Goal: Information Seeking & Learning: Find specific page/section

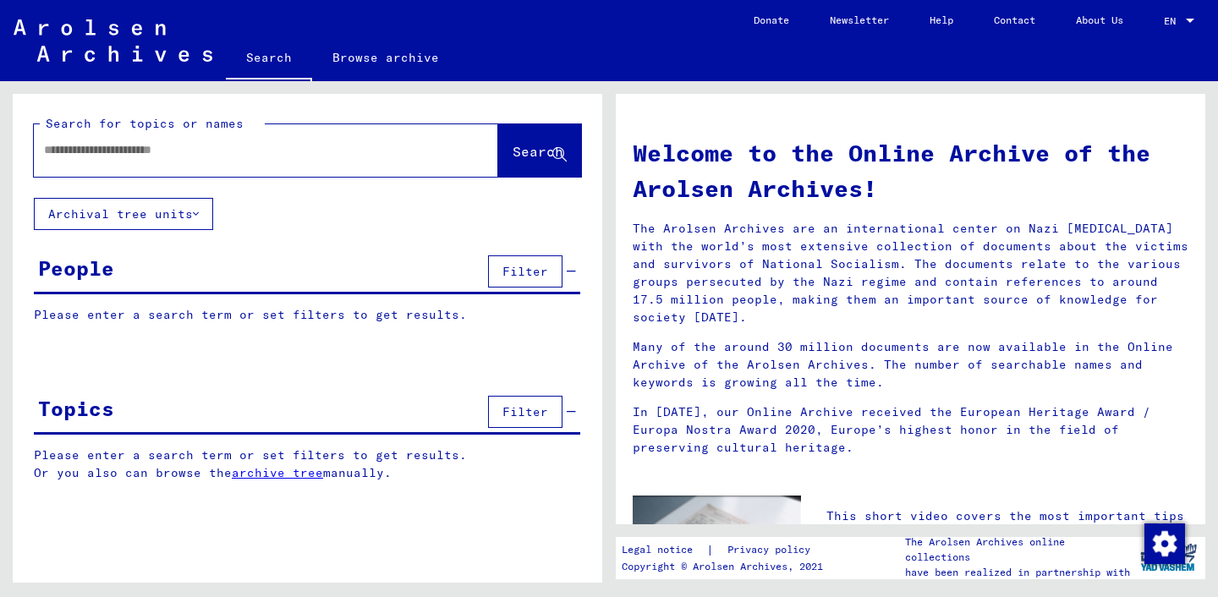
click at [543, 270] on span "Filter" at bounding box center [525, 271] width 46 height 15
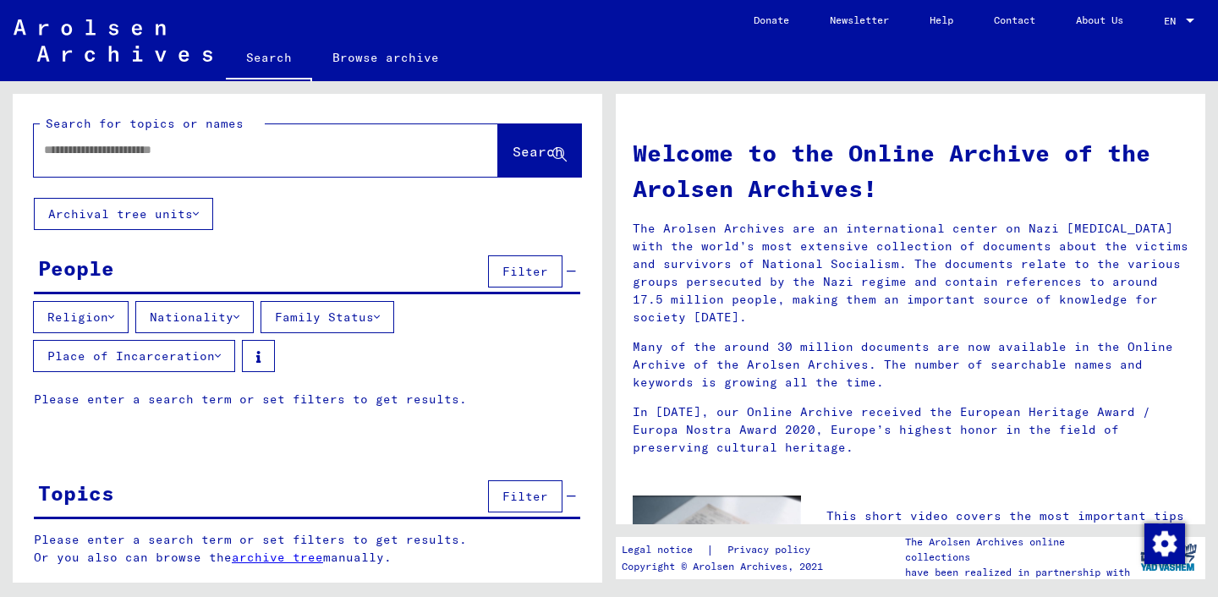
click at [184, 363] on button "Place of Incarceration" at bounding box center [134, 356] width 202 height 32
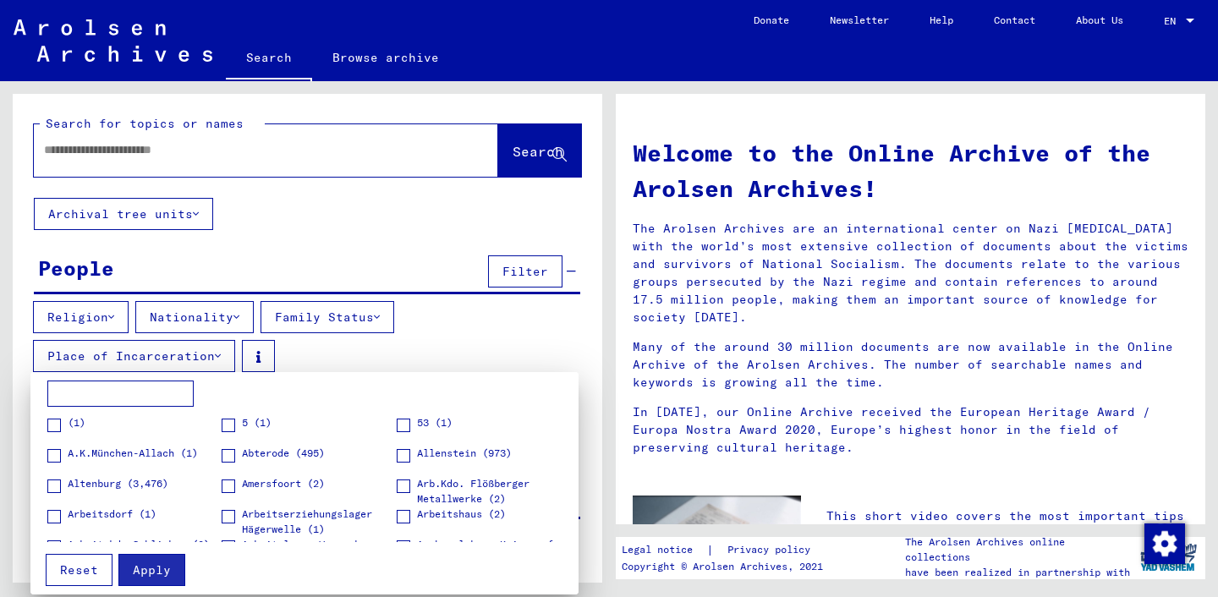
click at [222, 305] on div at bounding box center [609, 298] width 1218 height 597
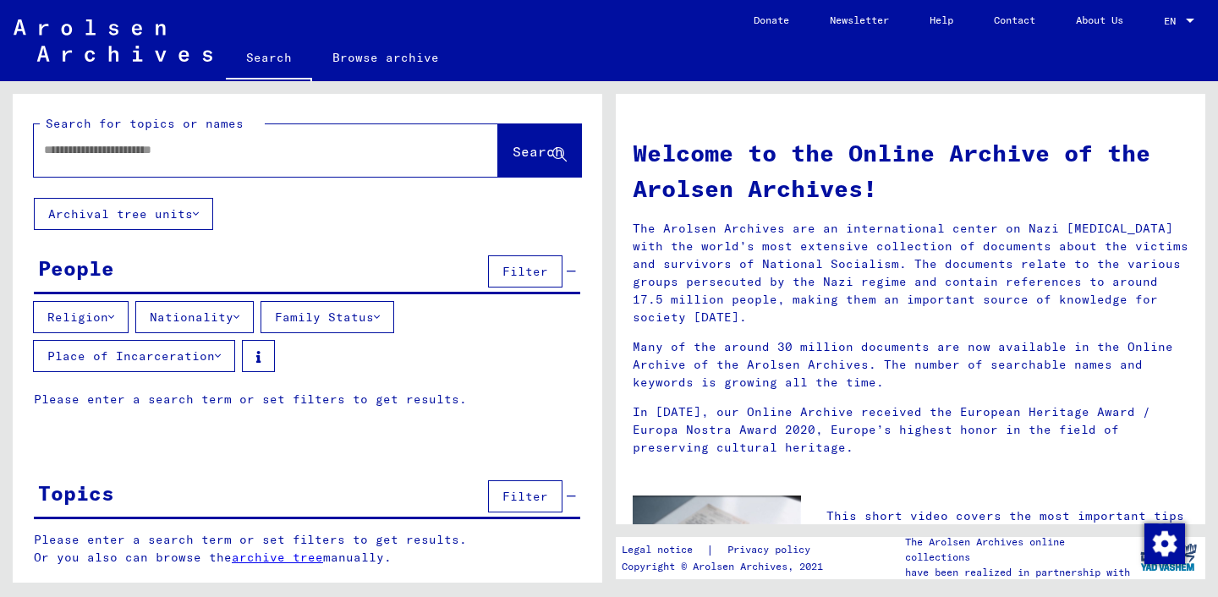
click at [210, 320] on button "Nationality" at bounding box center [194, 317] width 118 height 32
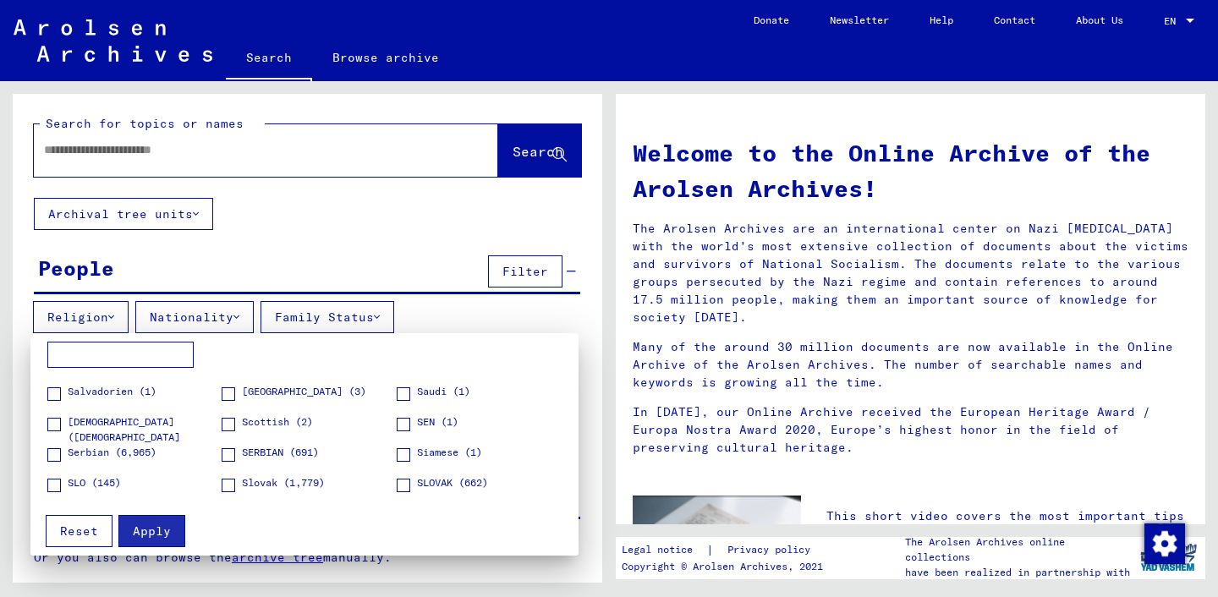
scroll to position [1946, 0]
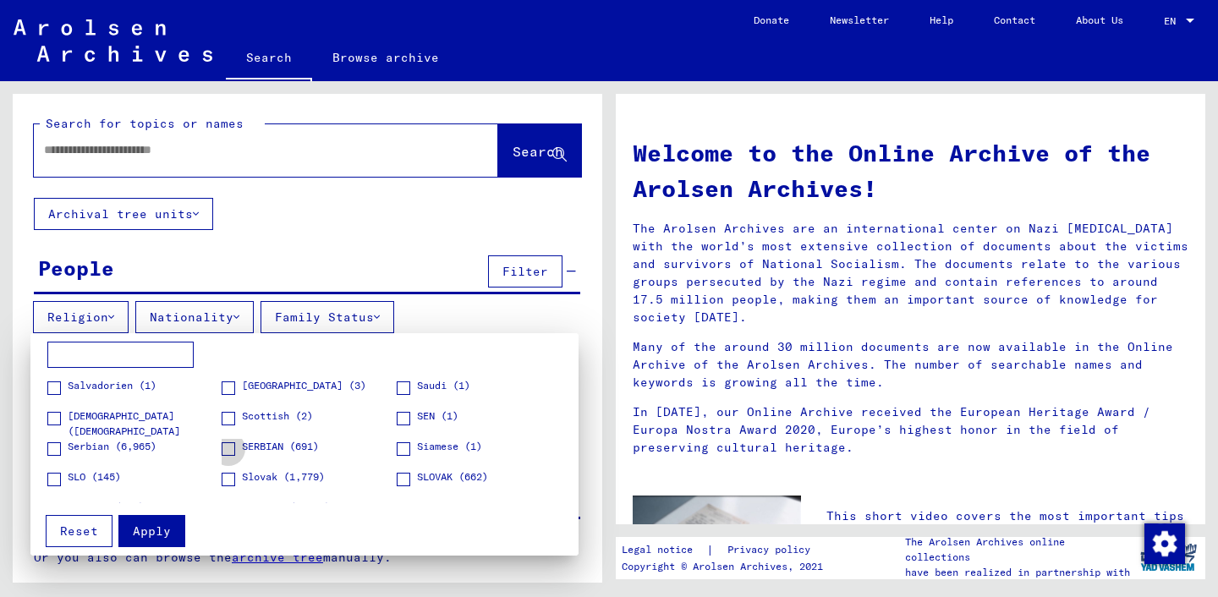
click at [231, 446] on span at bounding box center [229, 449] width 14 height 14
click at [56, 448] on span at bounding box center [54, 449] width 14 height 14
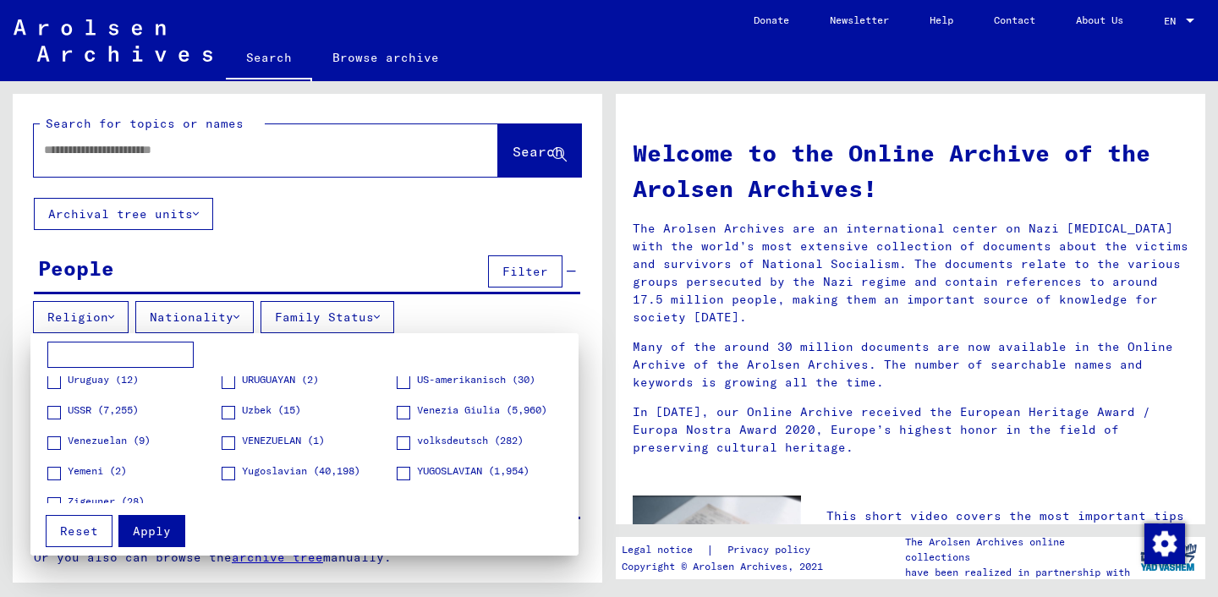
scroll to position [2513, 0]
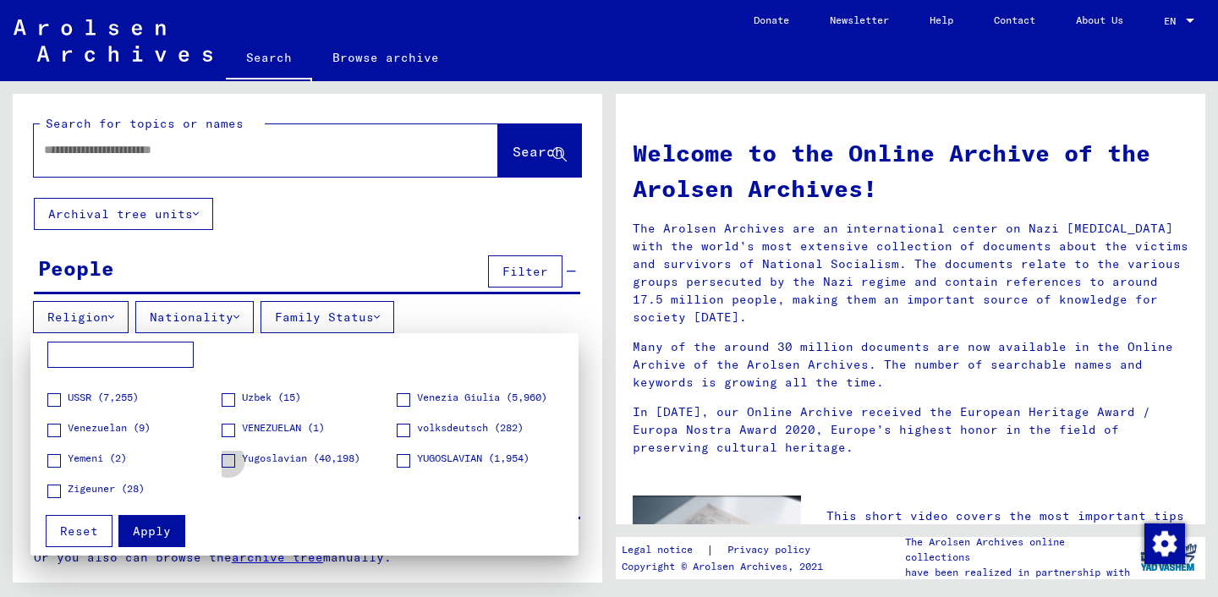
click at [233, 459] on span at bounding box center [229, 461] width 14 height 14
click at [404, 459] on span at bounding box center [404, 461] width 14 height 14
click at [153, 530] on span "Apply" at bounding box center [152, 530] width 38 height 15
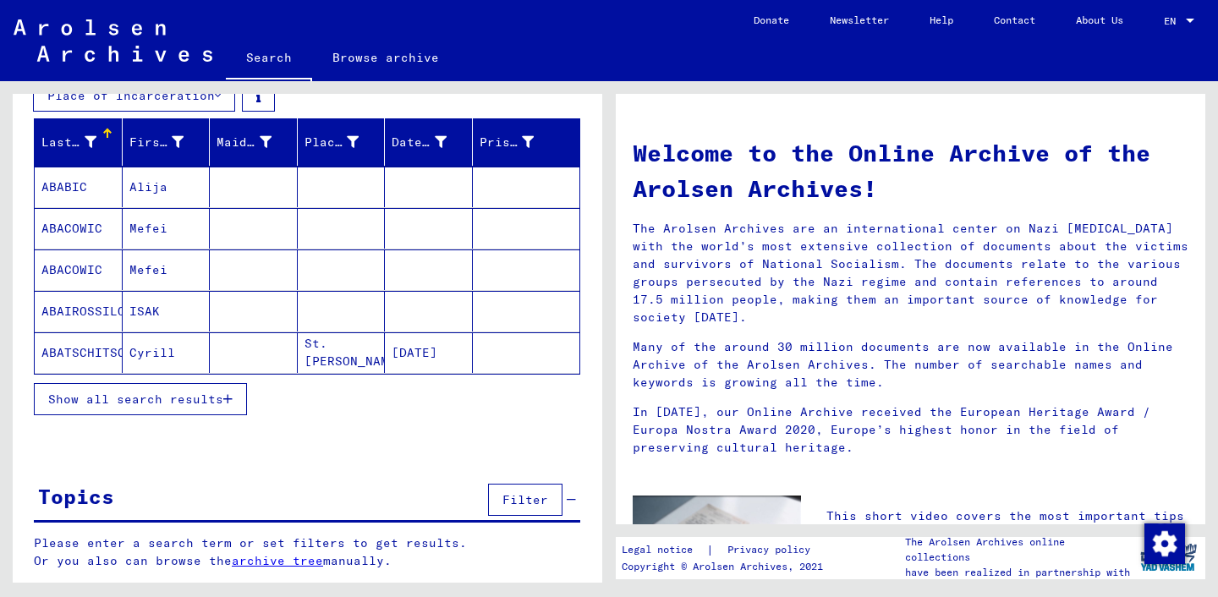
scroll to position [260, 0]
click at [216, 402] on span "Show all search results" at bounding box center [135, 398] width 175 height 15
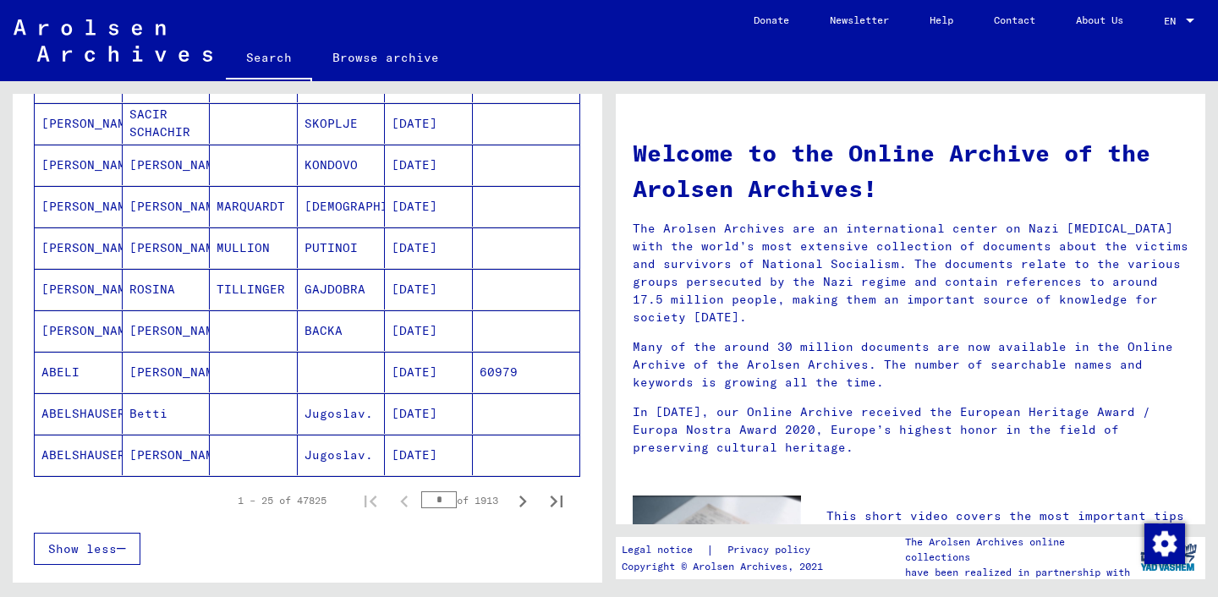
scroll to position [993, 0]
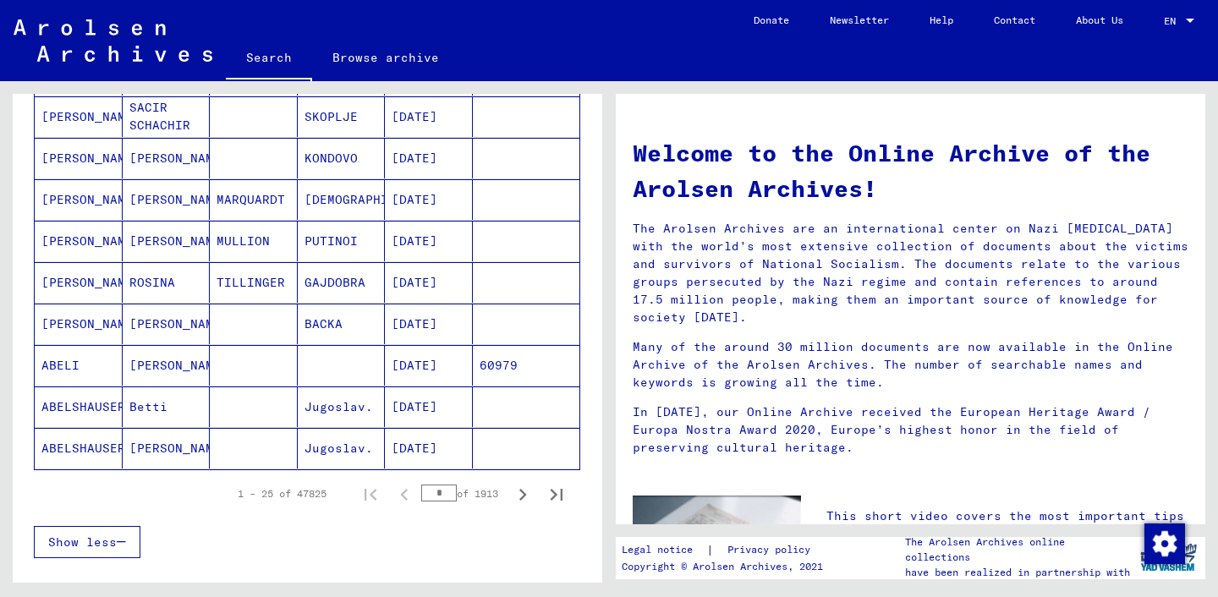
click at [441, 493] on input "*" at bounding box center [439, 492] width 36 height 17
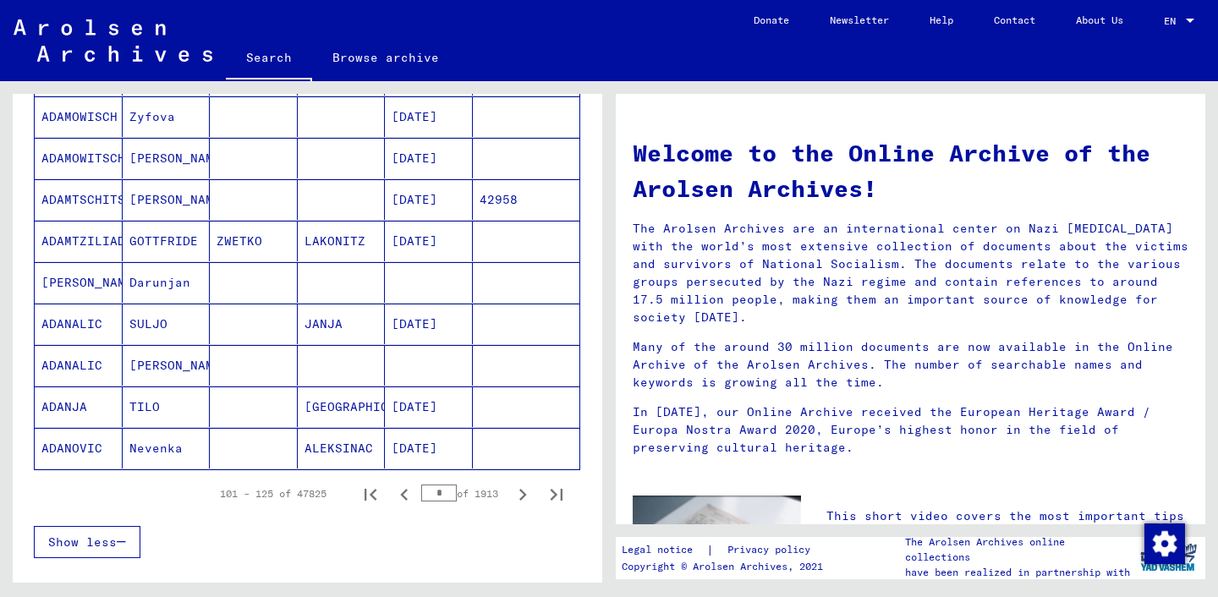
click at [441, 491] on input "*" at bounding box center [439, 492] width 36 height 17
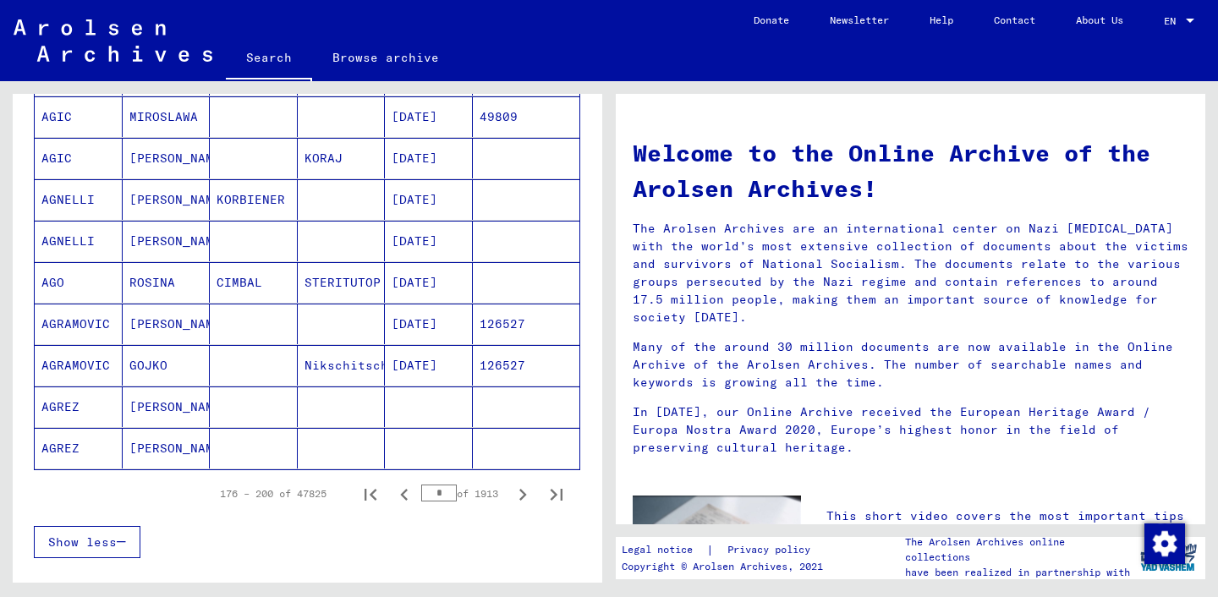
click at [441, 495] on input "*" at bounding box center [439, 492] width 36 height 17
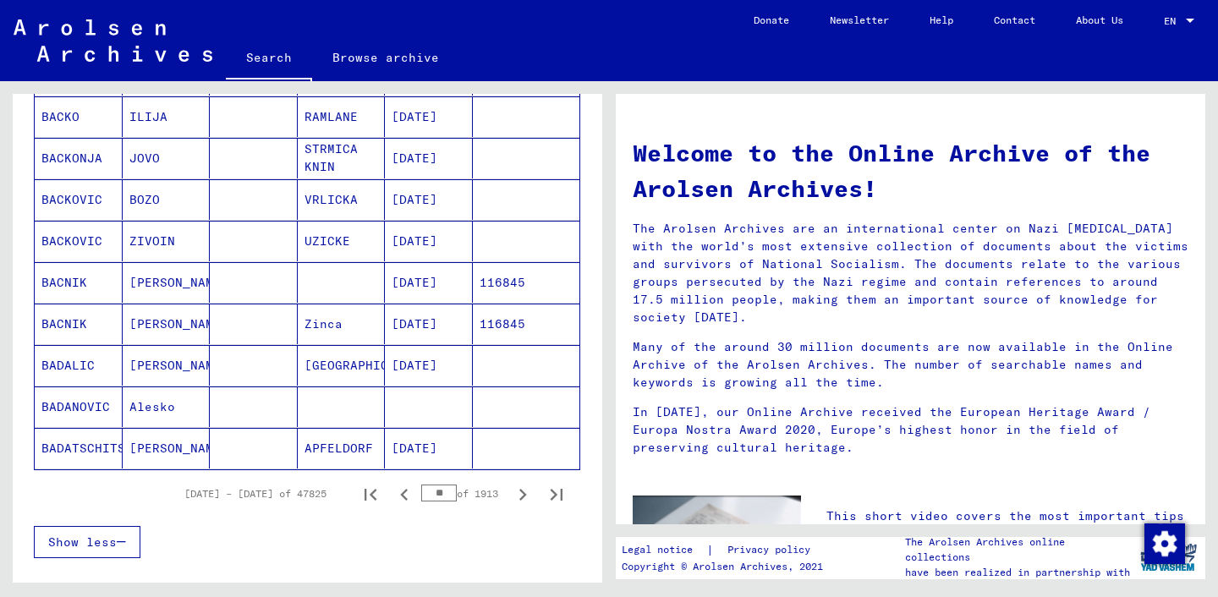
click at [438, 495] on input "**" at bounding box center [439, 492] width 36 height 17
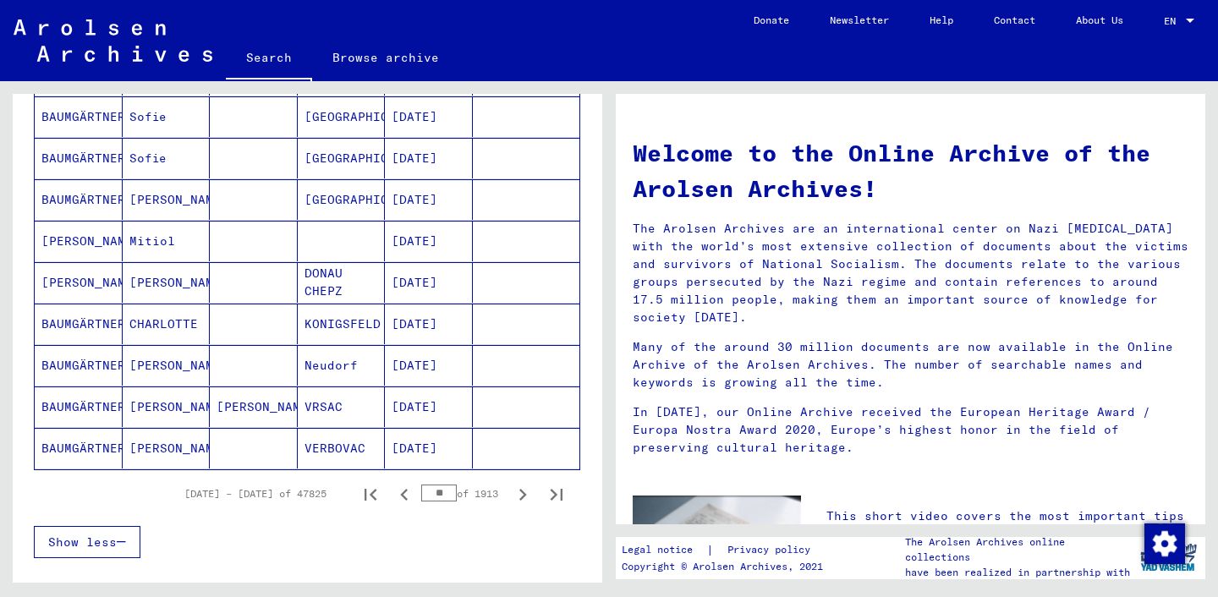
click at [439, 490] on input "**" at bounding box center [439, 492] width 36 height 17
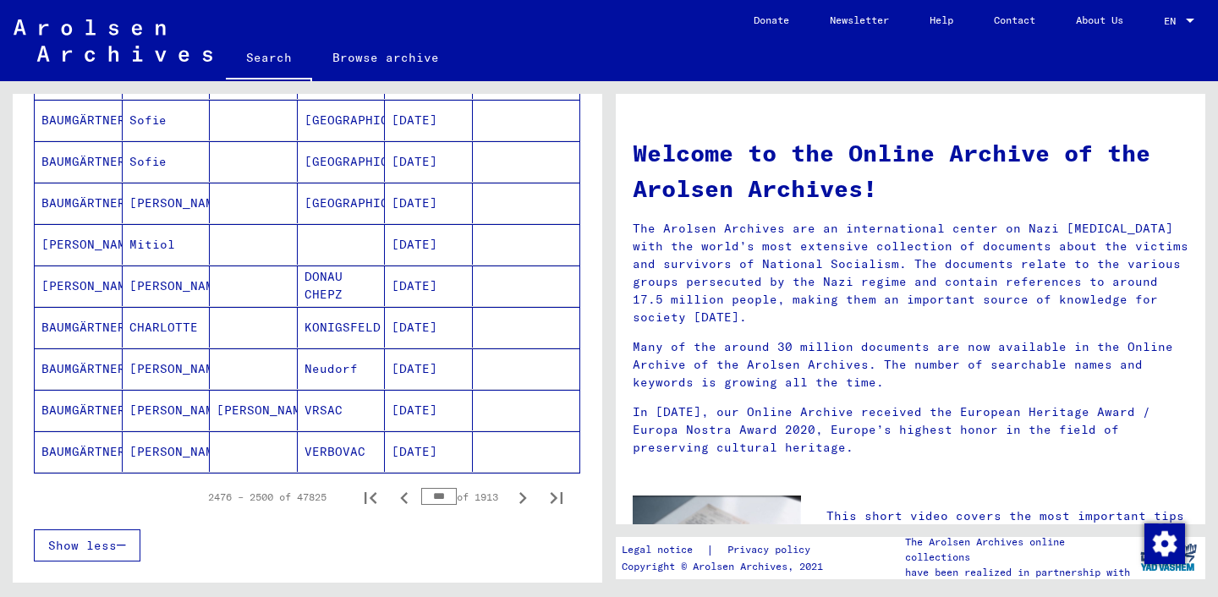
click at [436, 493] on input "***" at bounding box center [439, 496] width 36 height 17
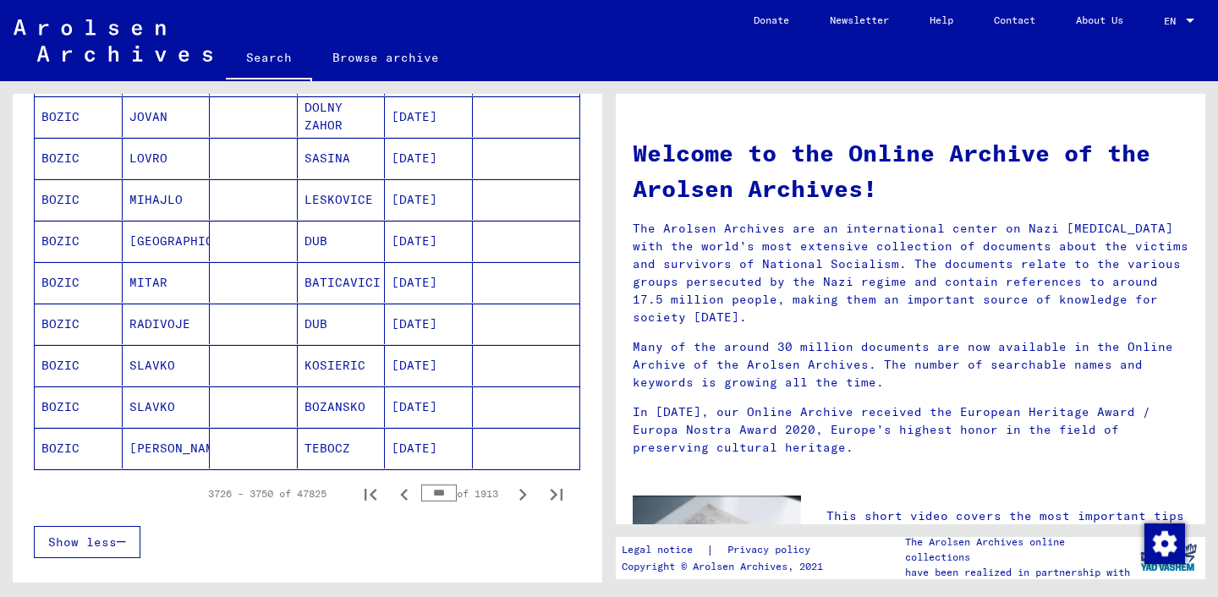
click at [446, 493] on input "***" at bounding box center [439, 492] width 36 height 17
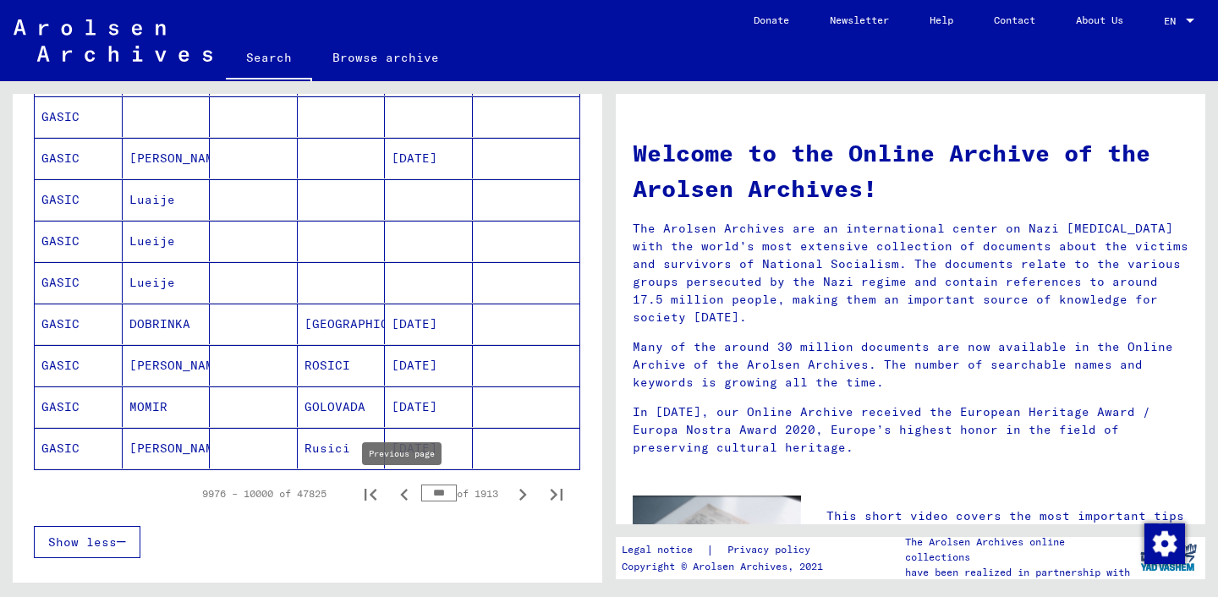
click at [405, 498] on icon "Previous page" at bounding box center [404, 495] width 24 height 24
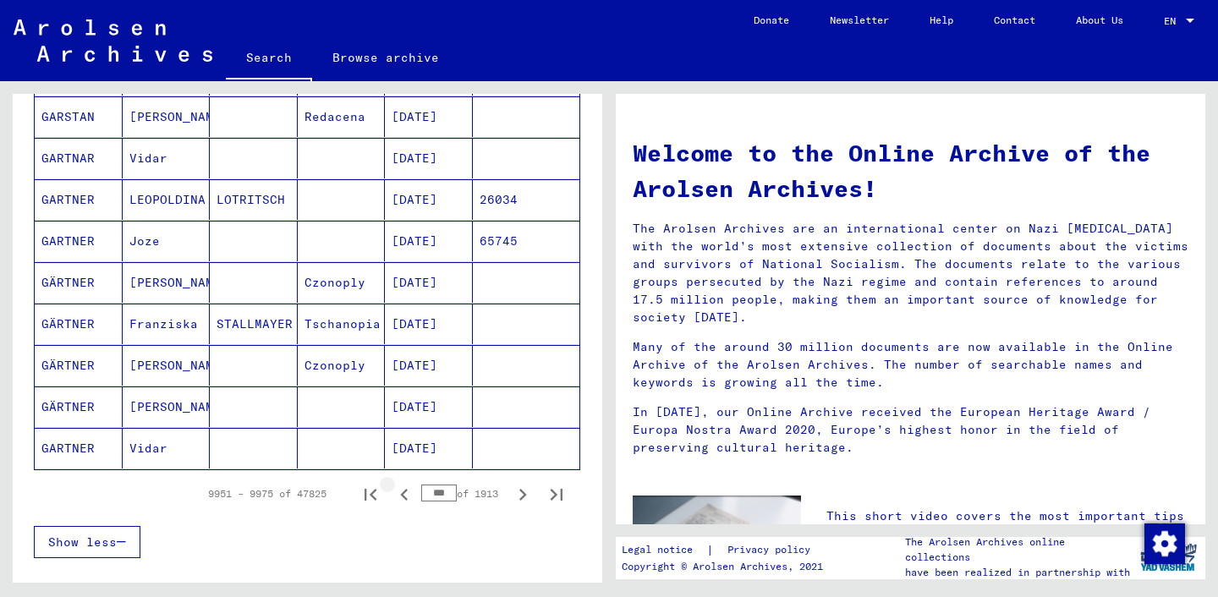
click at [405, 498] on icon "Previous page" at bounding box center [404, 495] width 24 height 24
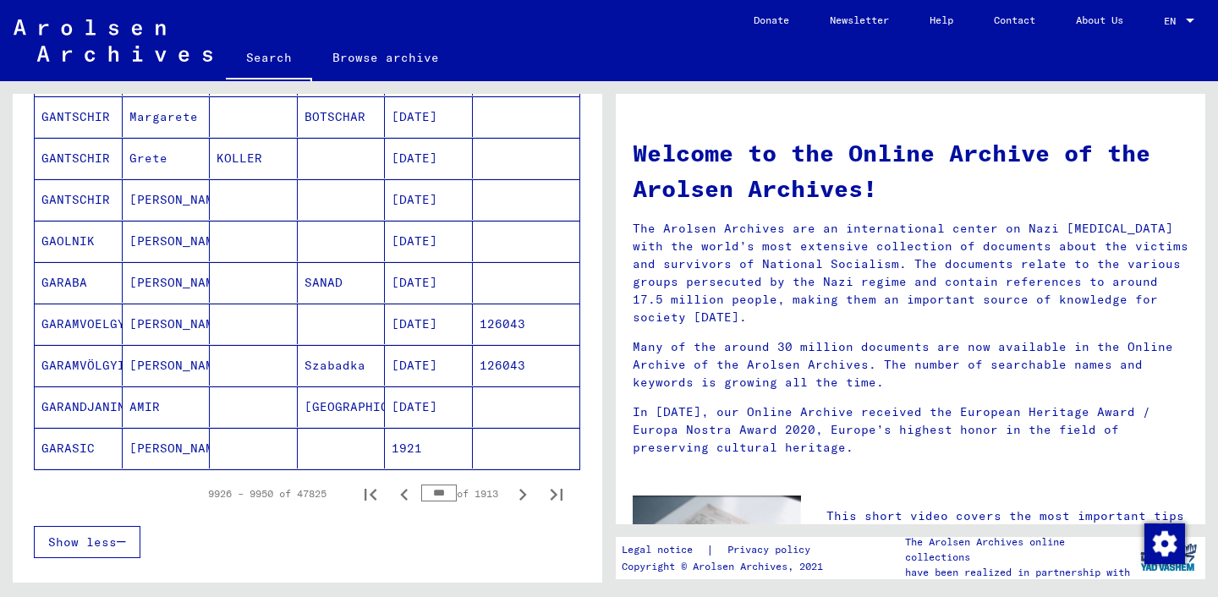
click at [405, 497] on icon "Previous page" at bounding box center [404, 495] width 24 height 24
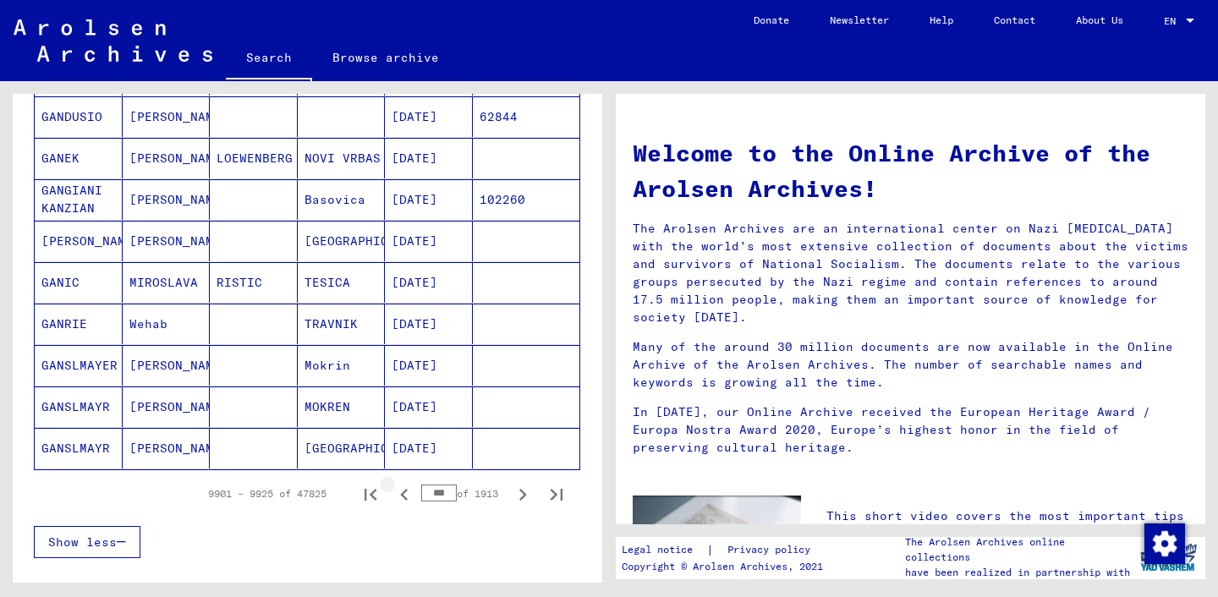
click at [405, 497] on icon "Previous page" at bounding box center [404, 495] width 24 height 24
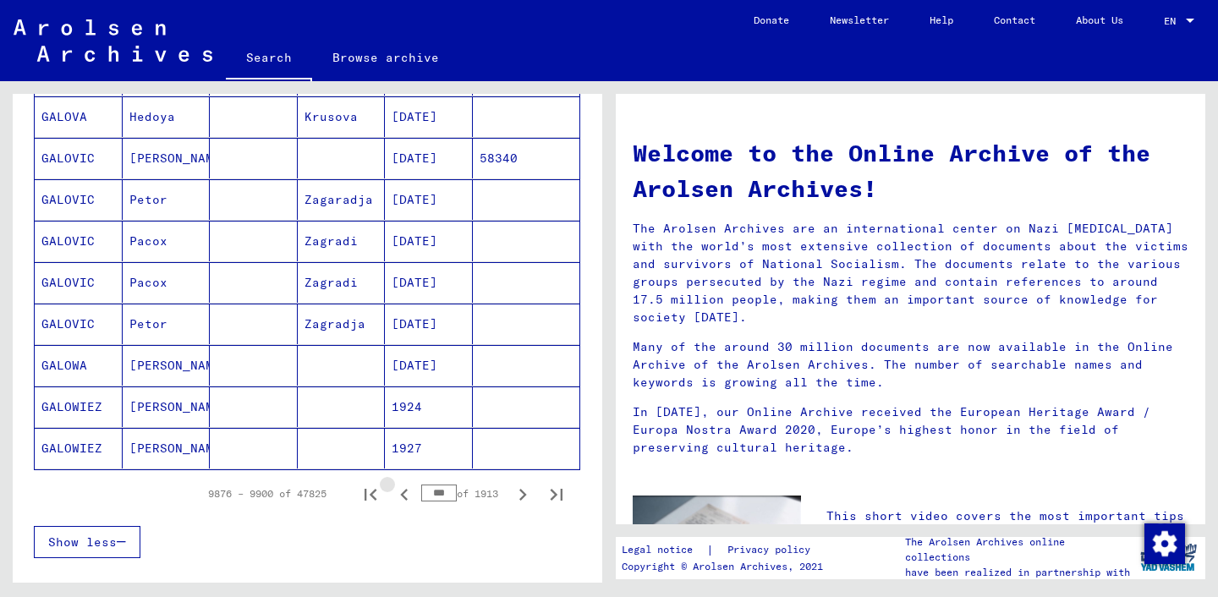
click at [405, 497] on icon "Previous page" at bounding box center [404, 495] width 24 height 24
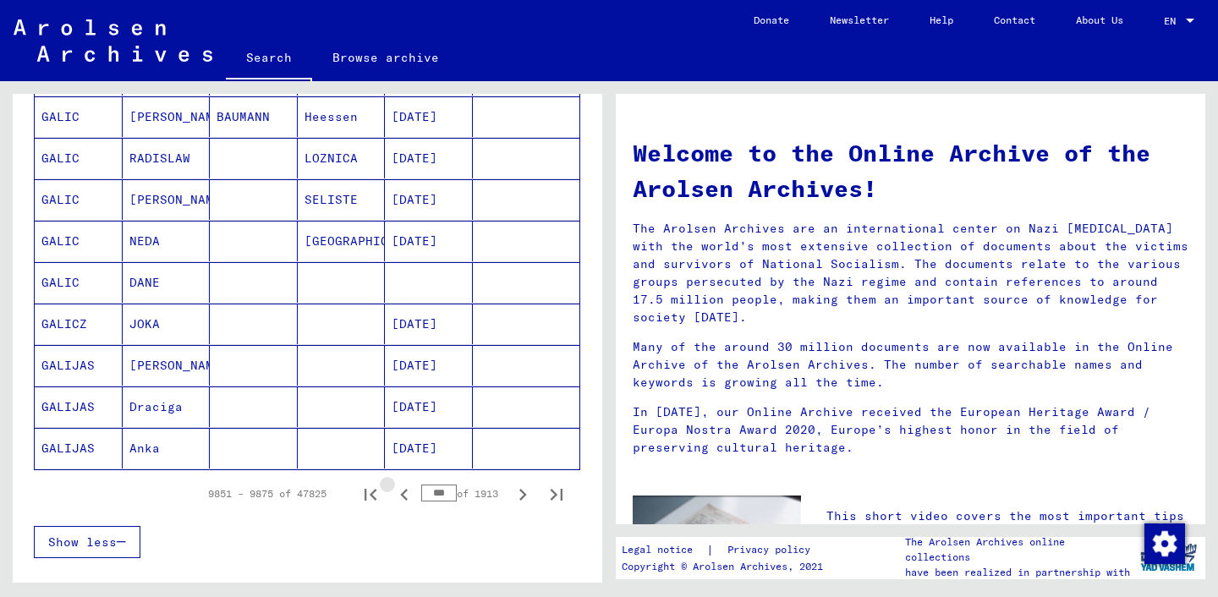
click at [405, 497] on icon "Previous page" at bounding box center [404, 495] width 24 height 24
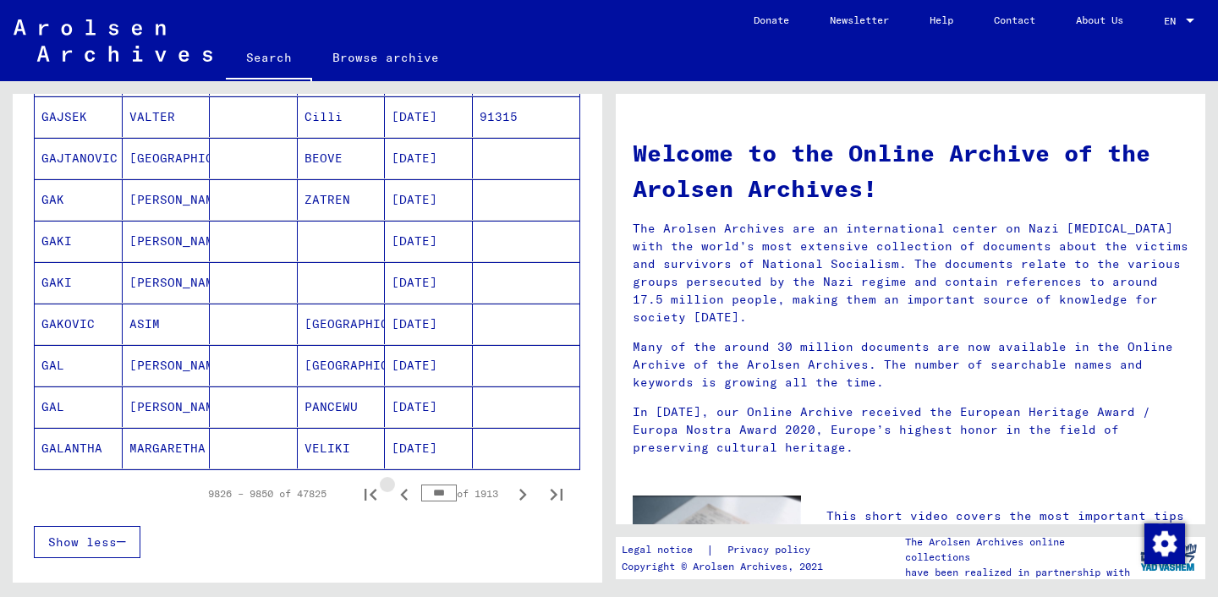
click at [405, 497] on icon "Previous page" at bounding box center [404, 495] width 24 height 24
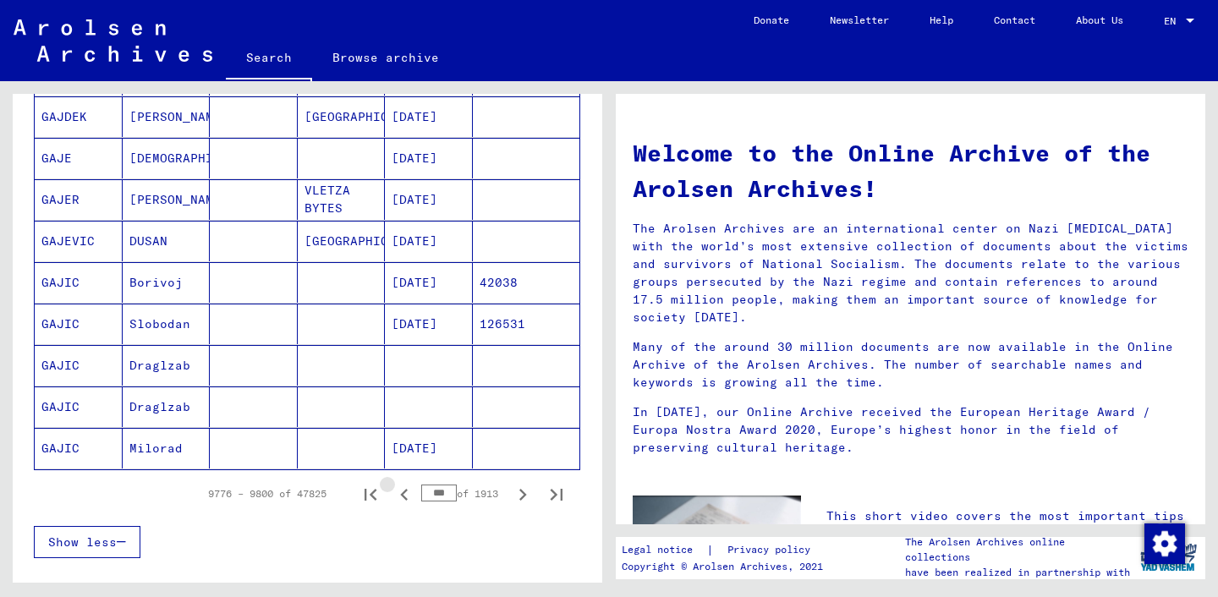
click at [405, 497] on icon "Previous page" at bounding box center [404, 495] width 24 height 24
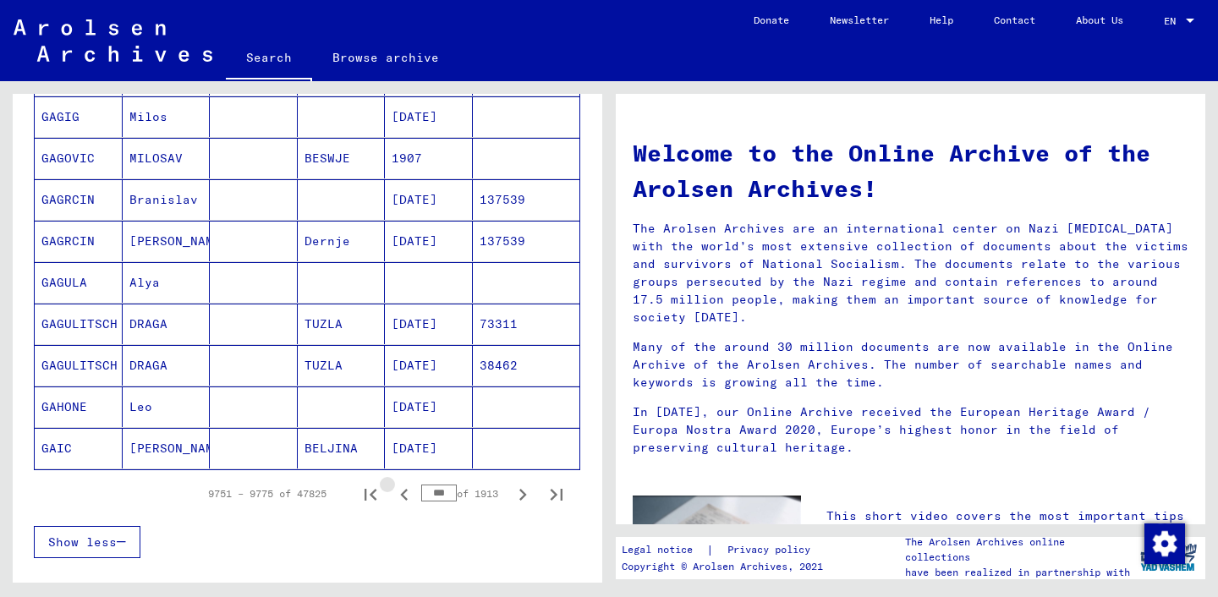
click at [405, 497] on icon "Previous page" at bounding box center [404, 495] width 24 height 24
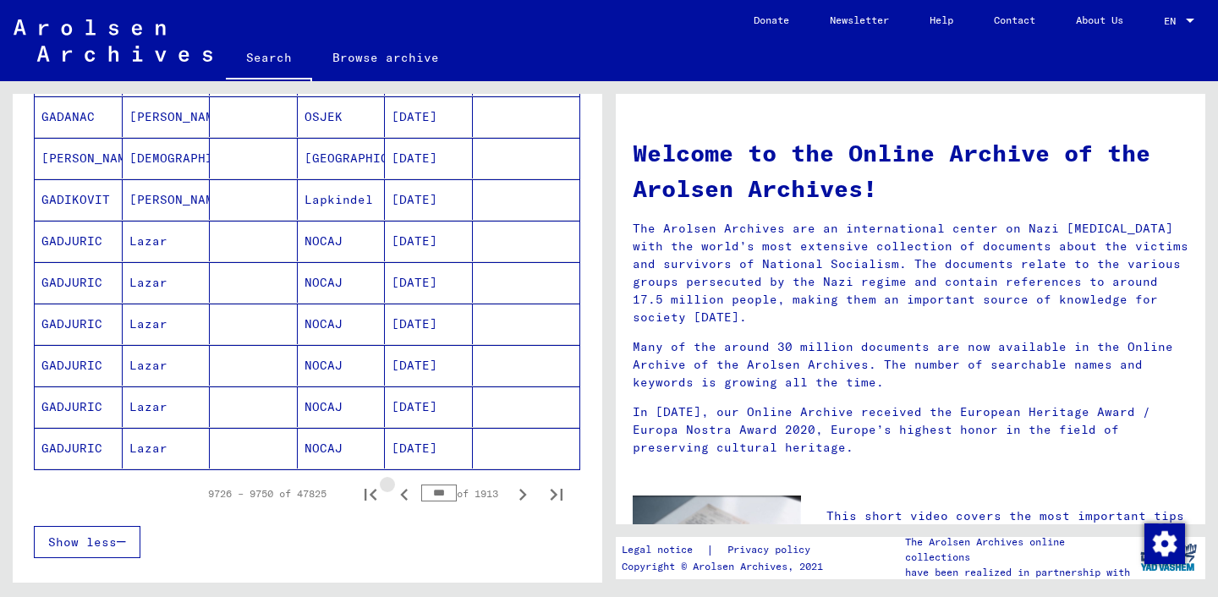
click at [405, 497] on icon "Previous page" at bounding box center [404, 495] width 24 height 24
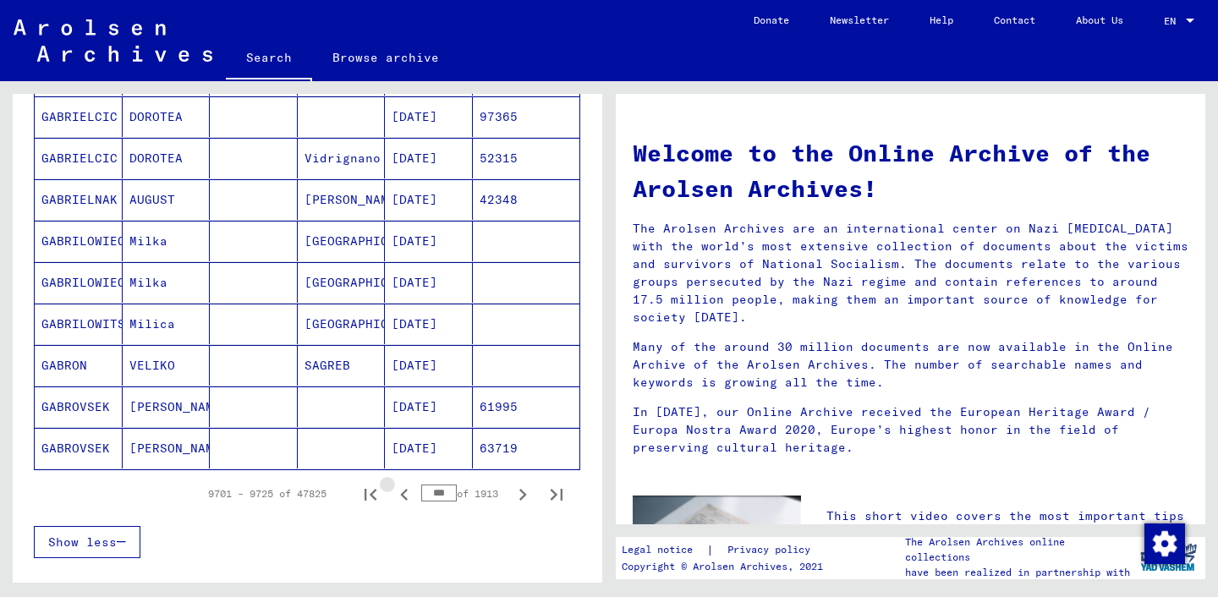
click at [405, 497] on icon "Previous page" at bounding box center [404, 495] width 24 height 24
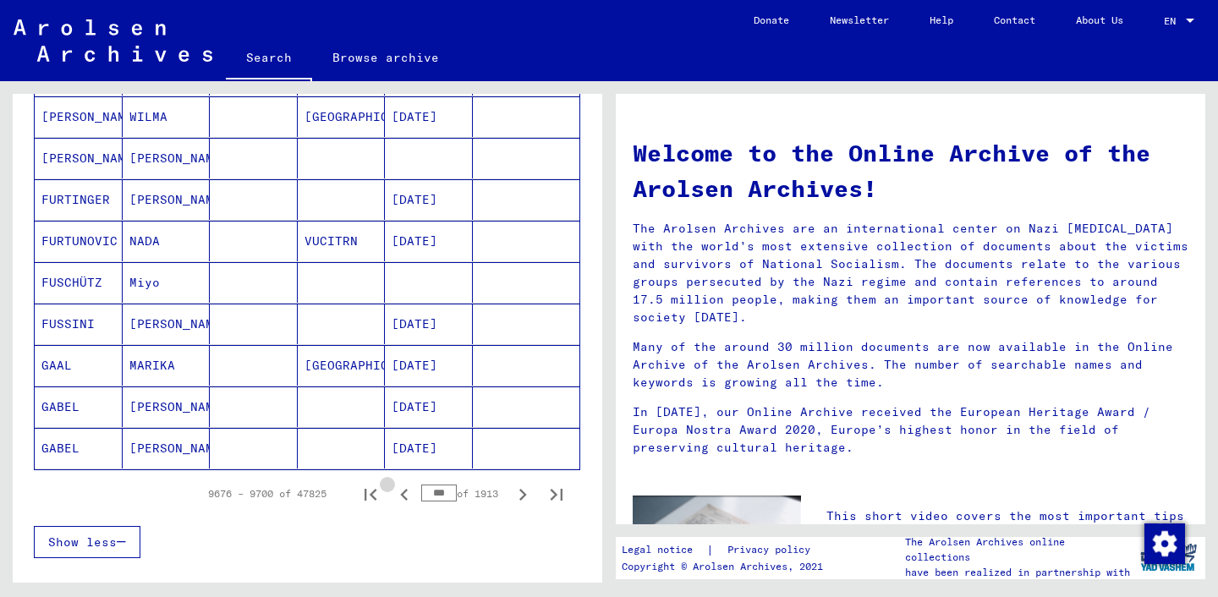
click at [405, 497] on icon "Previous page" at bounding box center [404, 495] width 24 height 24
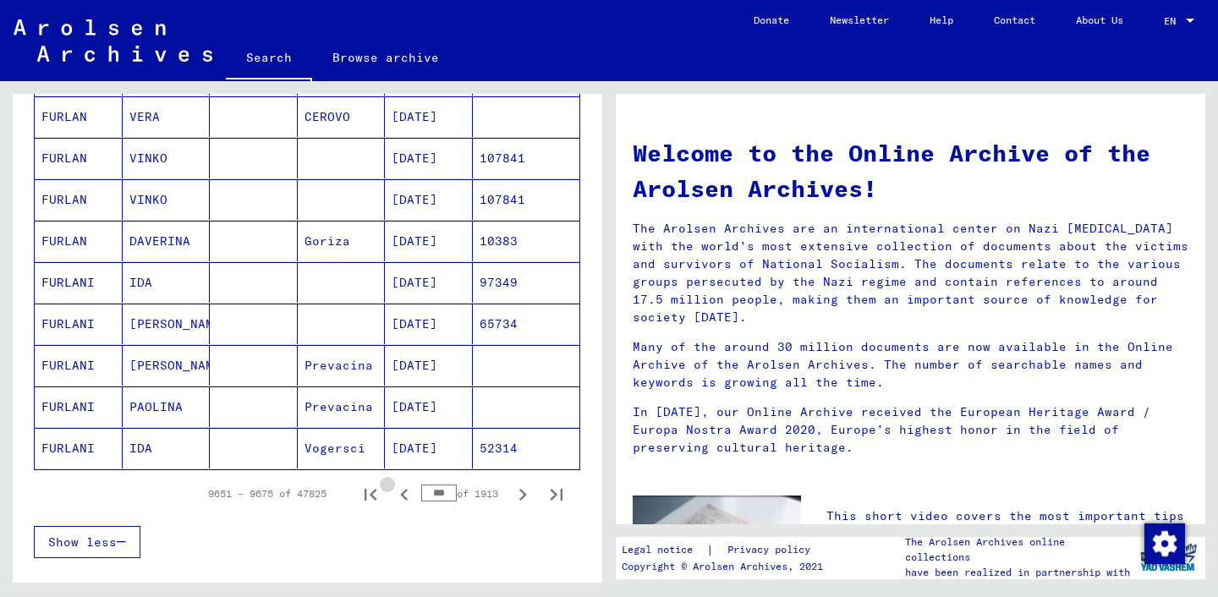
click at [405, 497] on icon "Previous page" at bounding box center [404, 495] width 24 height 24
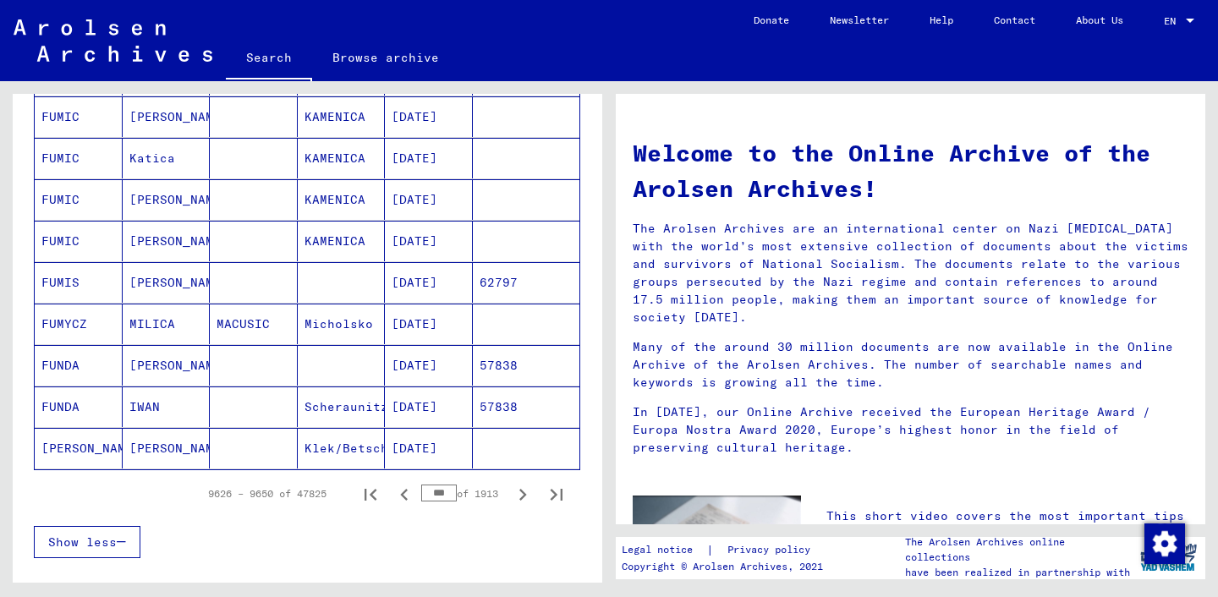
click at [405, 497] on icon "Previous page" at bounding box center [404, 495] width 24 height 24
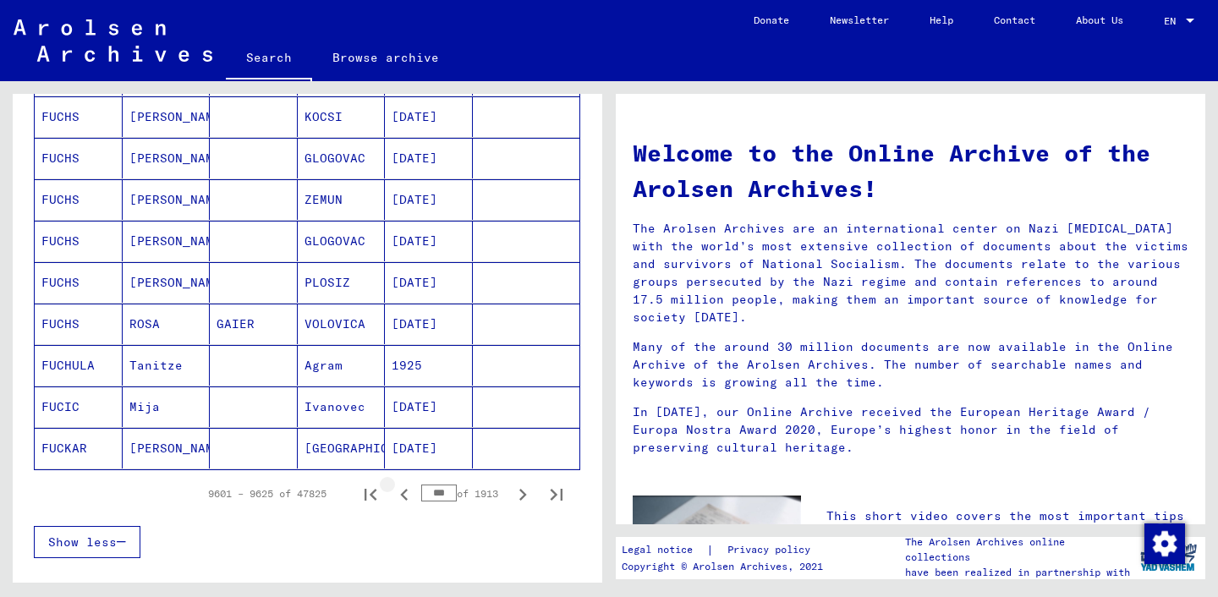
click at [405, 497] on icon "Previous page" at bounding box center [404, 495] width 24 height 24
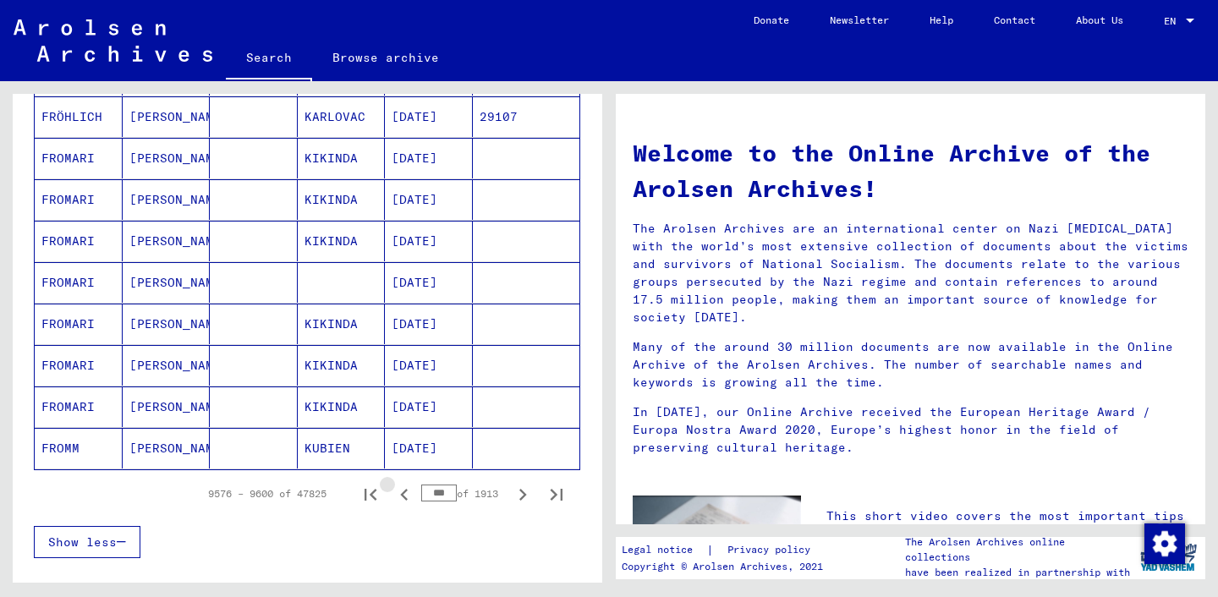
click at [405, 497] on icon "Previous page" at bounding box center [404, 495] width 24 height 24
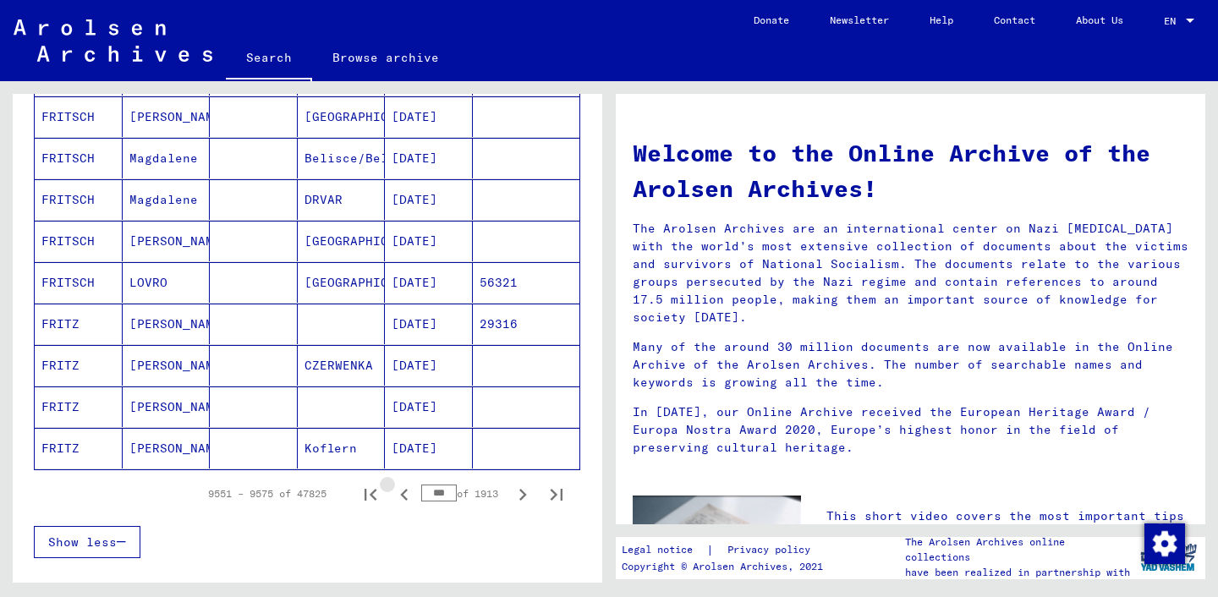
click at [405, 497] on icon "Previous page" at bounding box center [404, 495] width 24 height 24
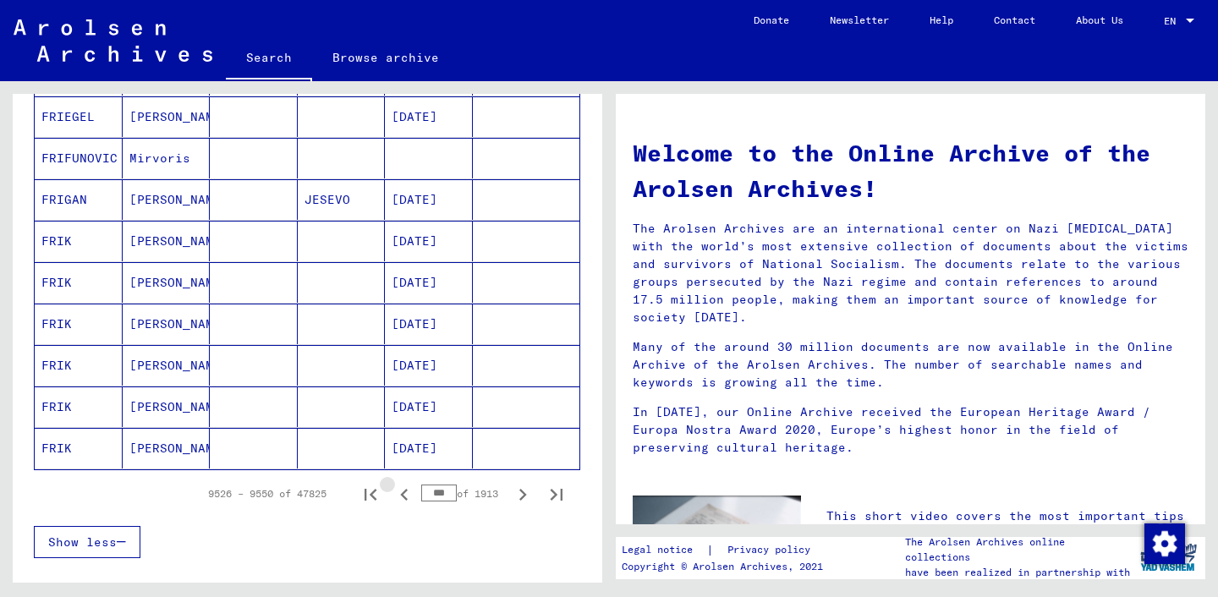
click at [405, 497] on icon "Previous page" at bounding box center [404, 495] width 24 height 24
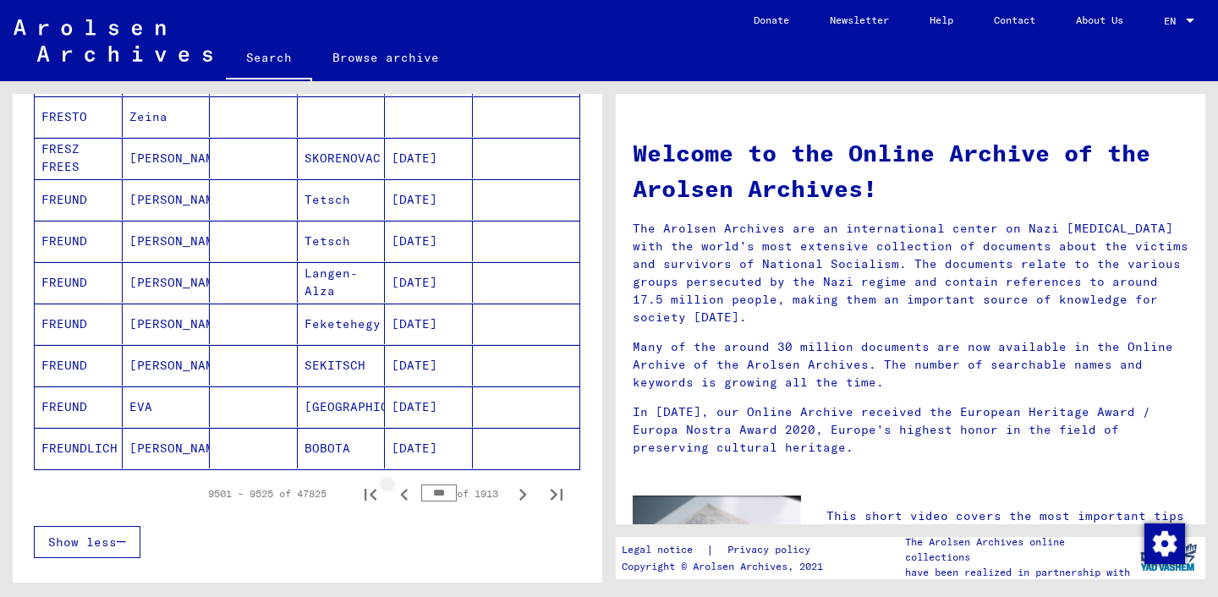
click at [405, 497] on icon "Previous page" at bounding box center [404, 495] width 24 height 24
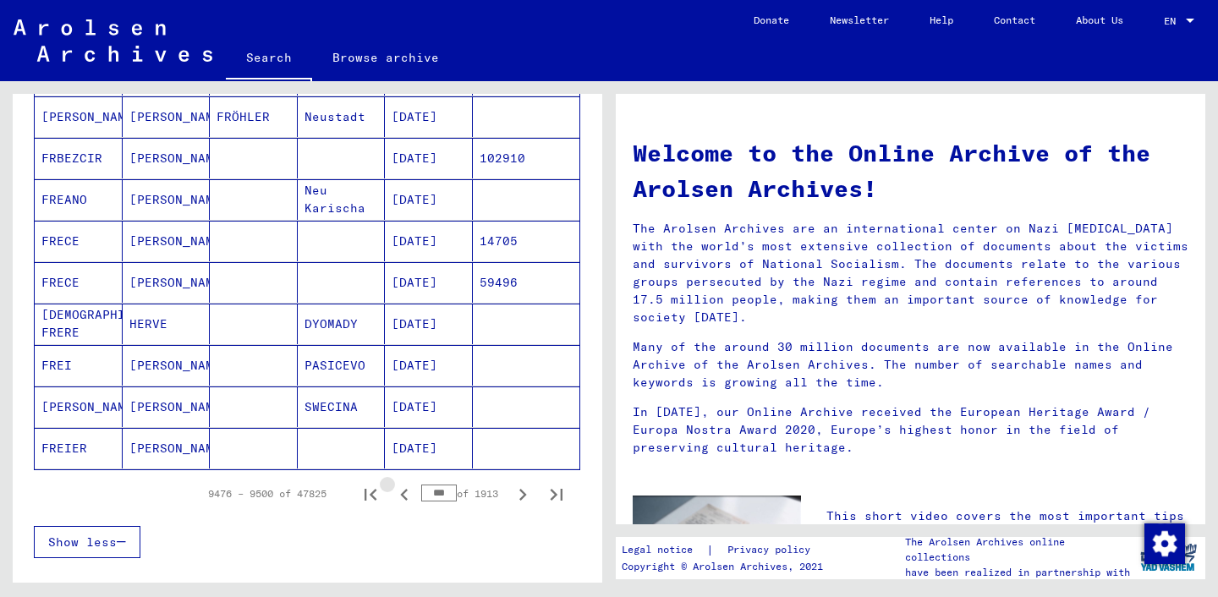
click at [405, 497] on icon "Previous page" at bounding box center [404, 495] width 24 height 24
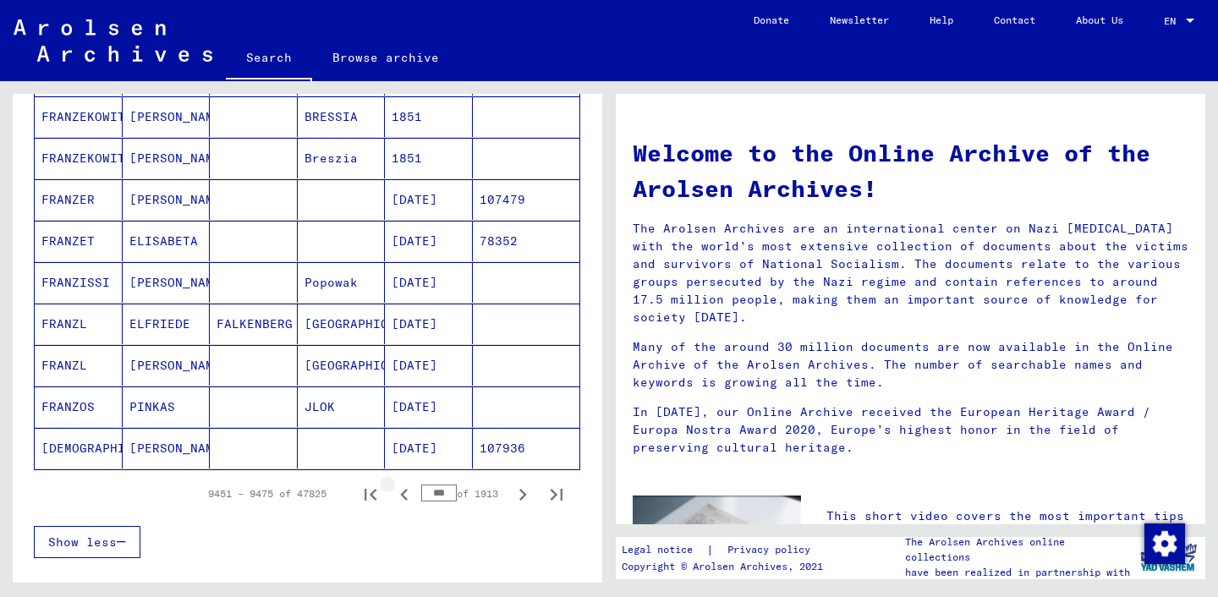
click at [405, 497] on icon "Previous page" at bounding box center [404, 495] width 24 height 24
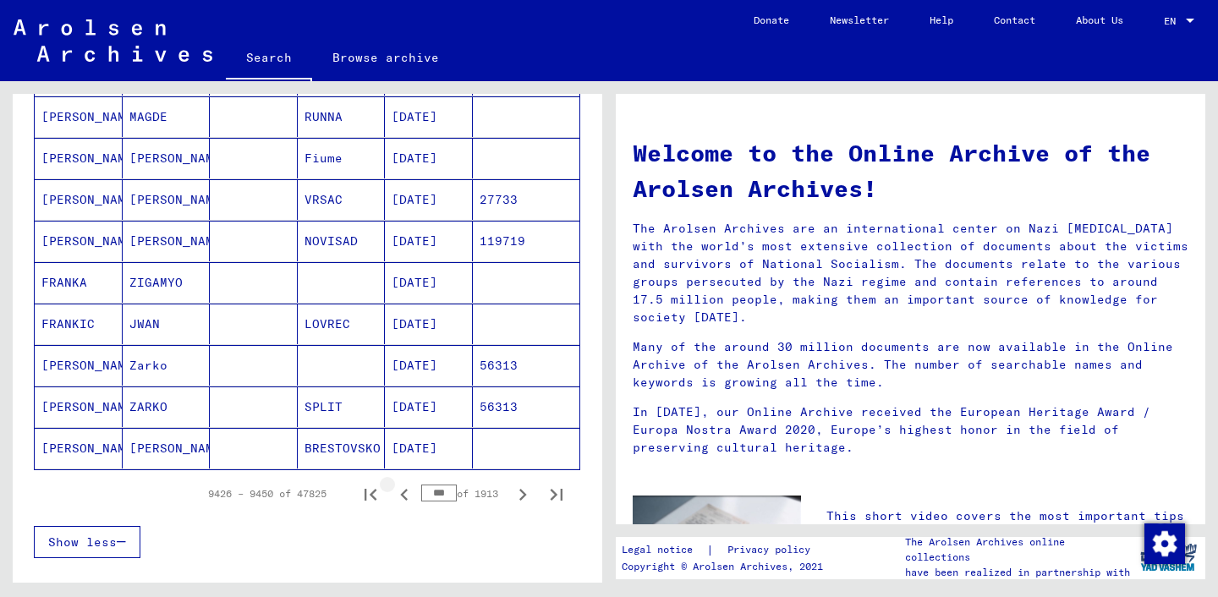
click at [405, 497] on icon "Previous page" at bounding box center [404, 495] width 24 height 24
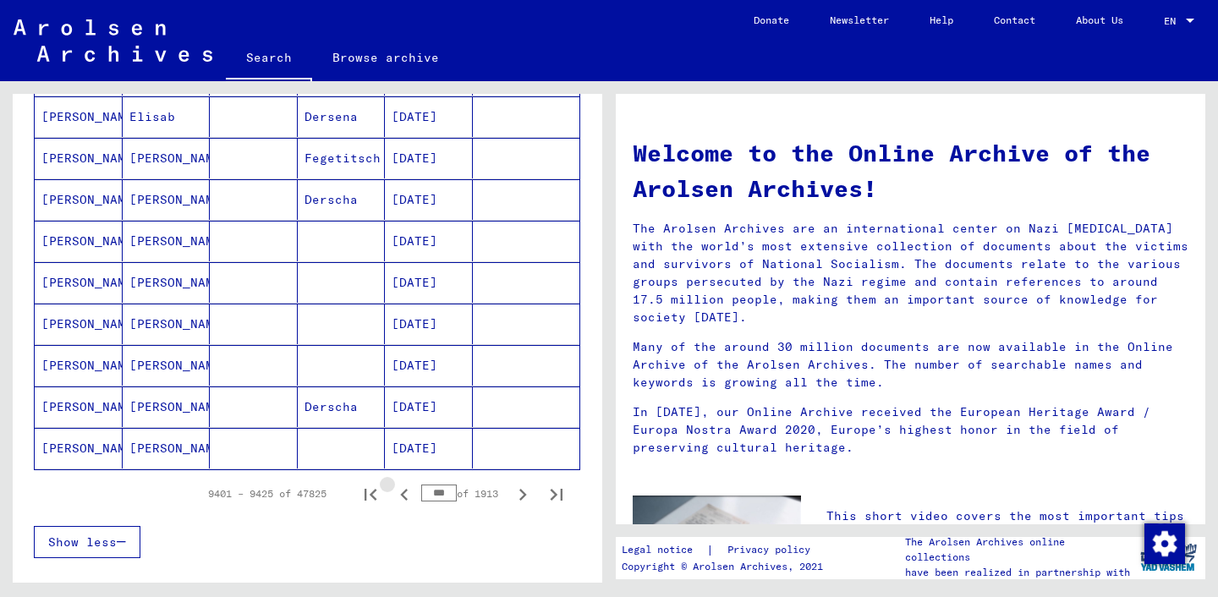
click at [405, 497] on icon "Previous page" at bounding box center [404, 495] width 24 height 24
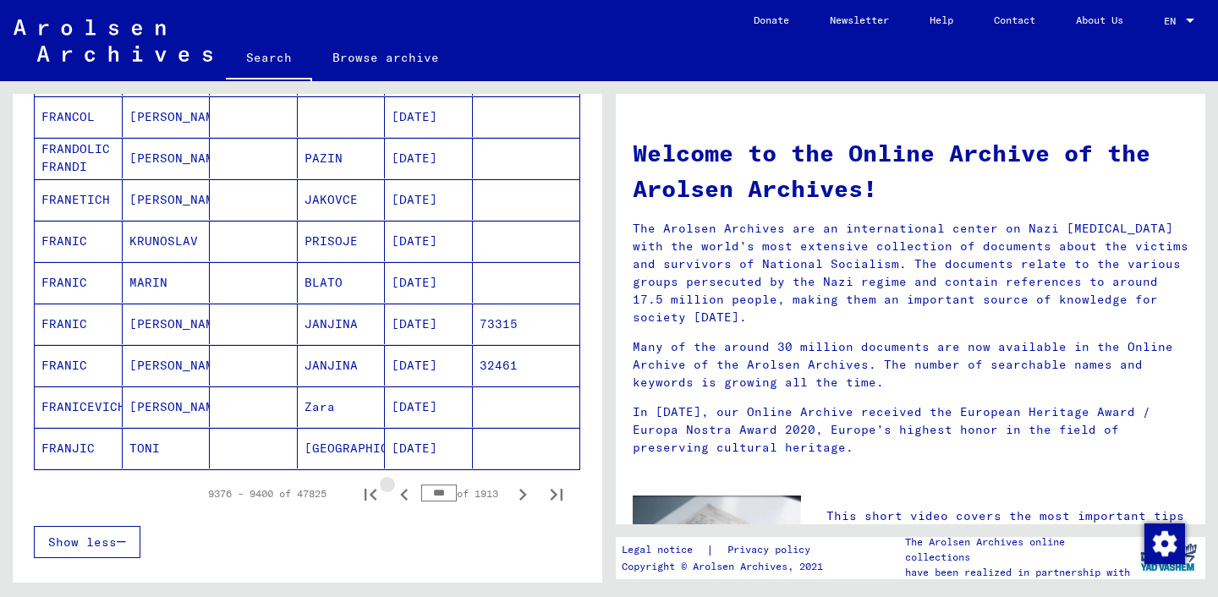
click at [405, 497] on icon "Previous page" at bounding box center [404, 495] width 24 height 24
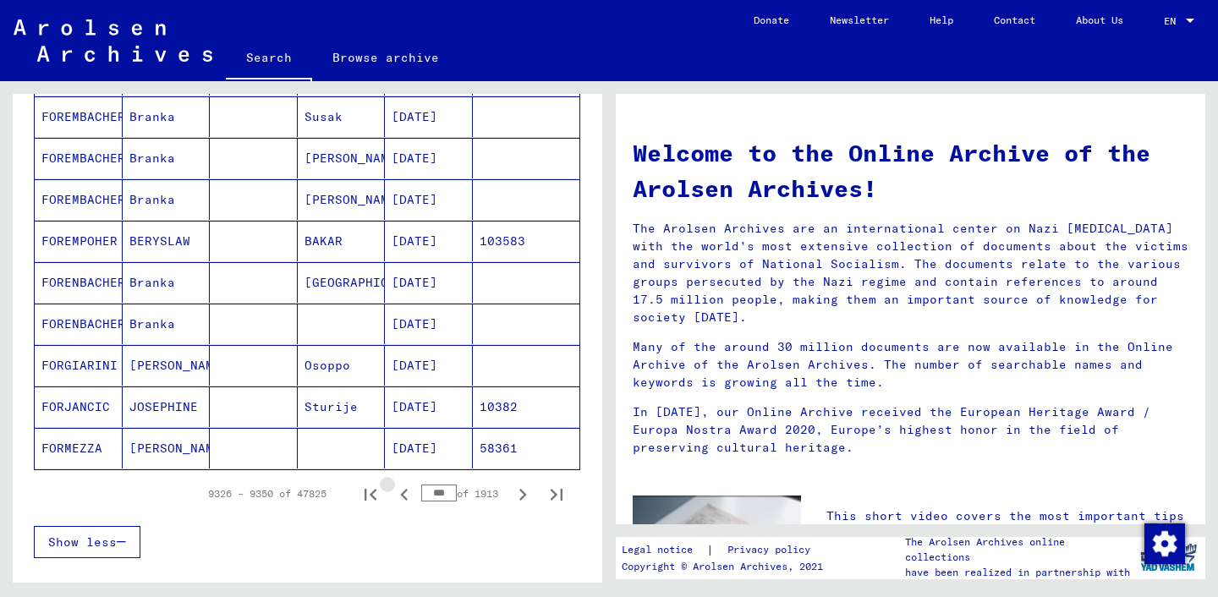
click at [405, 497] on icon "Previous page" at bounding box center [404, 495] width 24 height 24
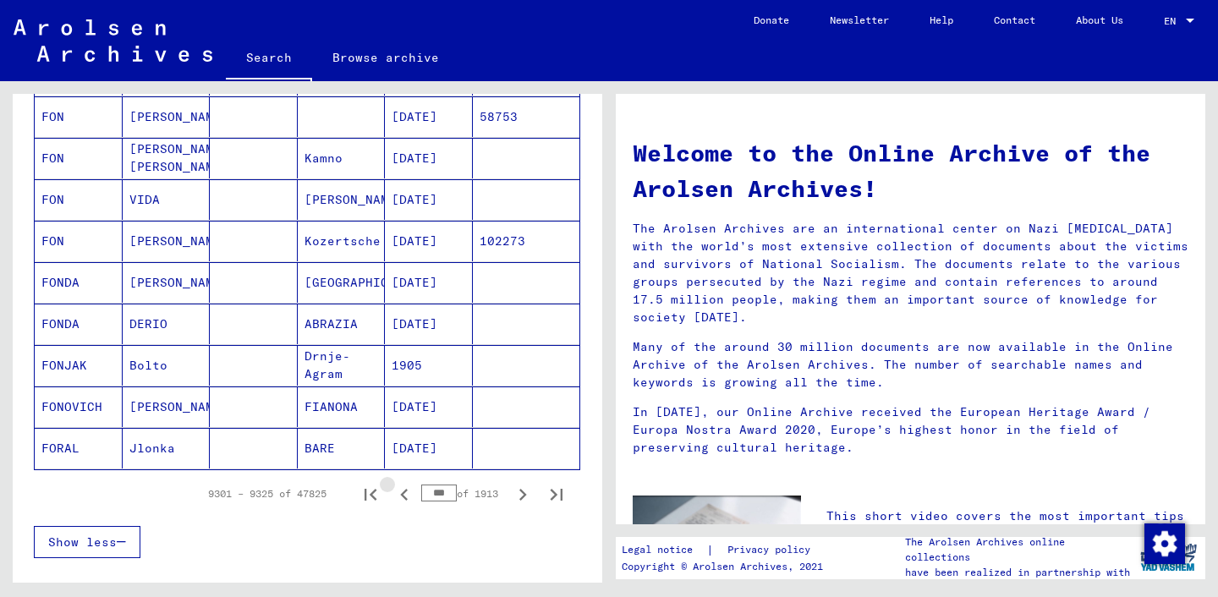
click at [405, 497] on icon "Previous page" at bounding box center [404, 495] width 24 height 24
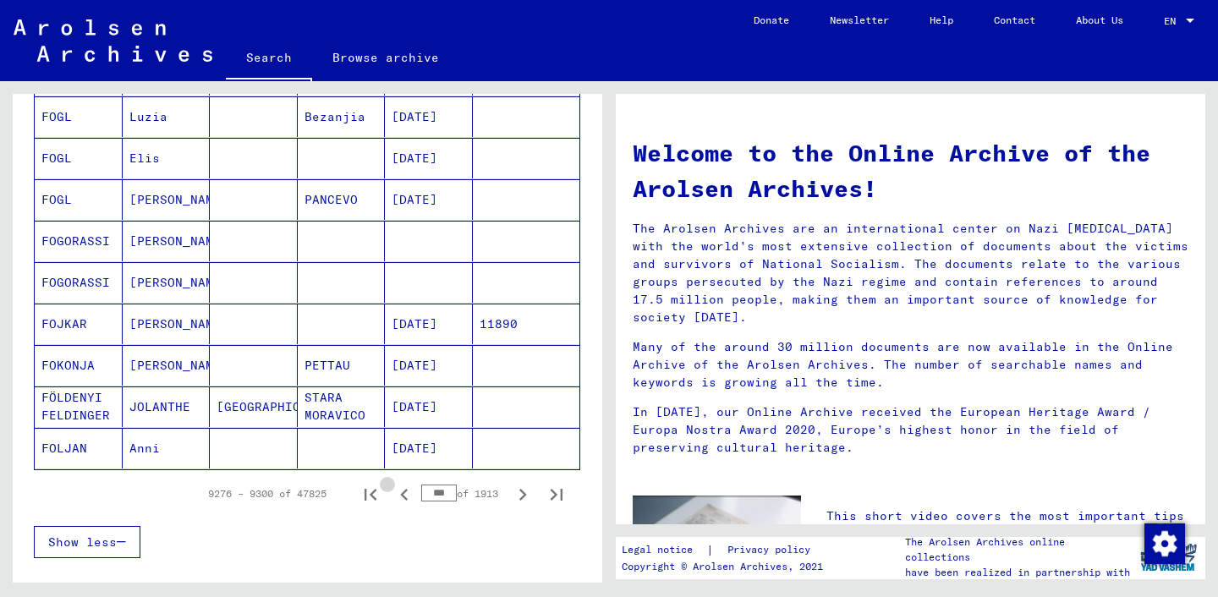
click at [405, 497] on icon "Previous page" at bounding box center [404, 495] width 24 height 24
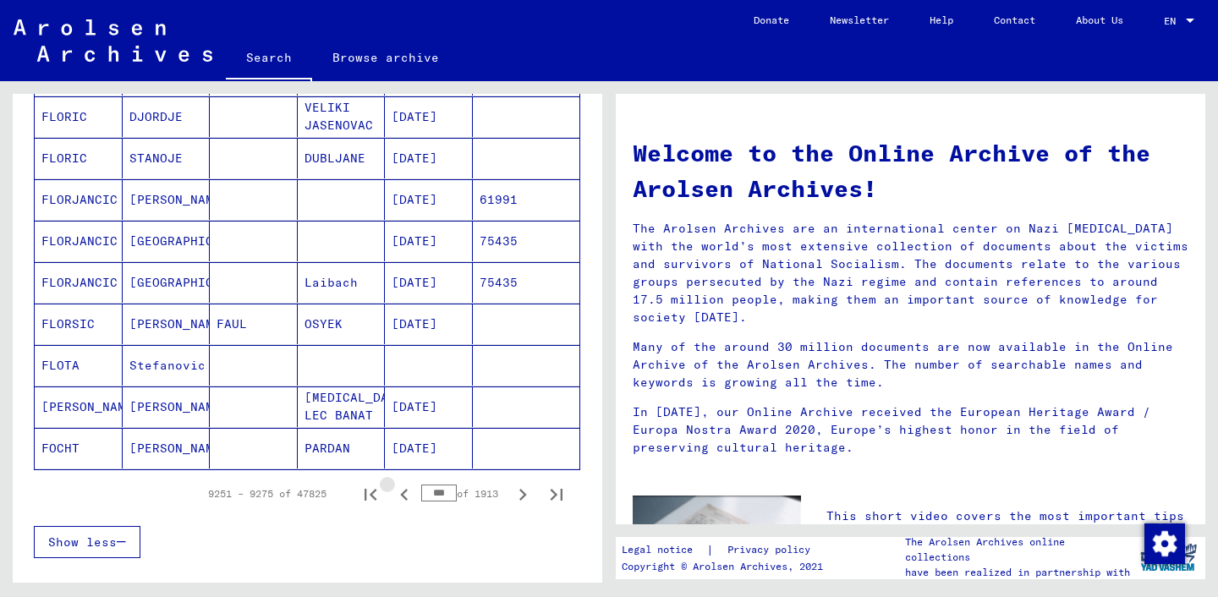
click at [405, 497] on icon "Previous page" at bounding box center [404, 495] width 24 height 24
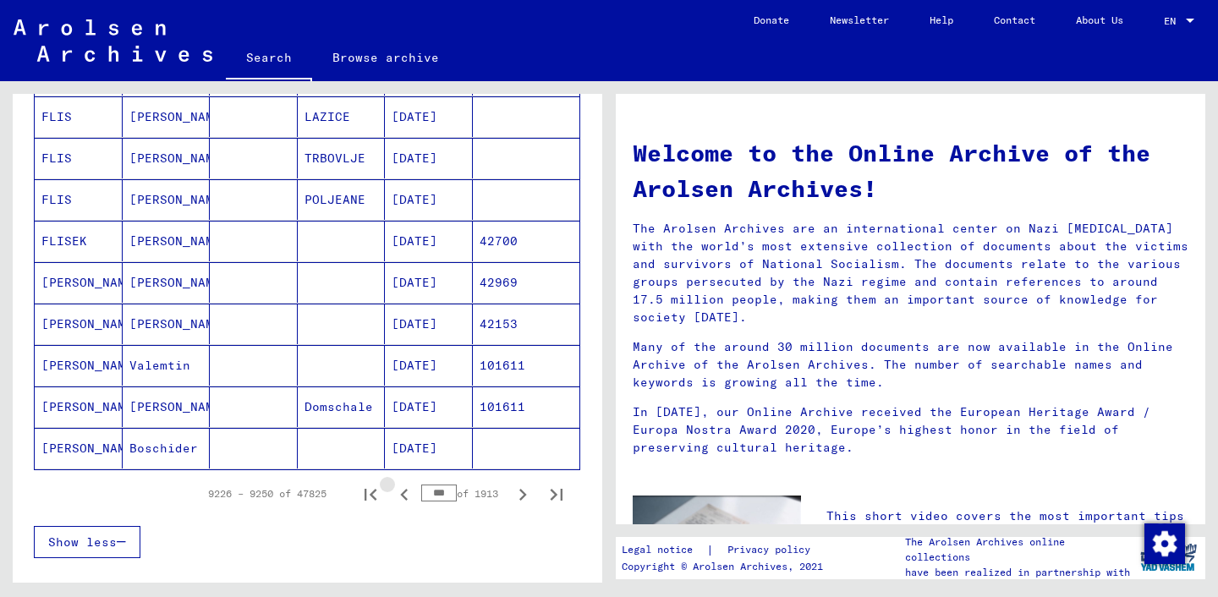
click at [405, 497] on icon "Previous page" at bounding box center [404, 495] width 24 height 24
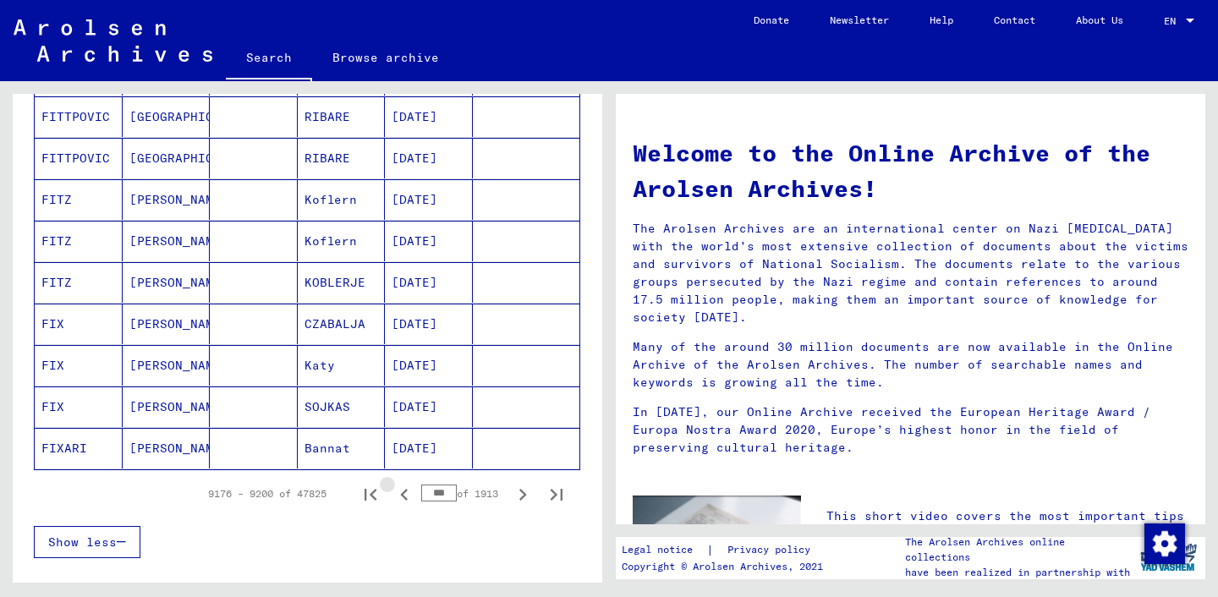
click at [405, 497] on icon "Previous page" at bounding box center [404, 495] width 24 height 24
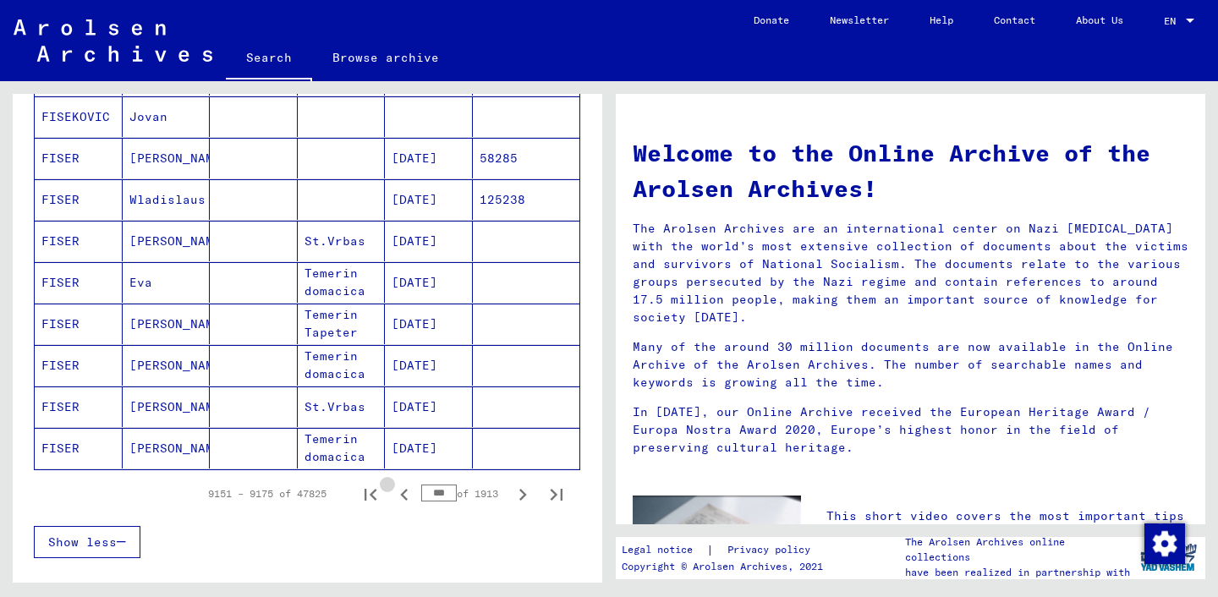
click at [405, 497] on icon "Previous page" at bounding box center [404, 495] width 24 height 24
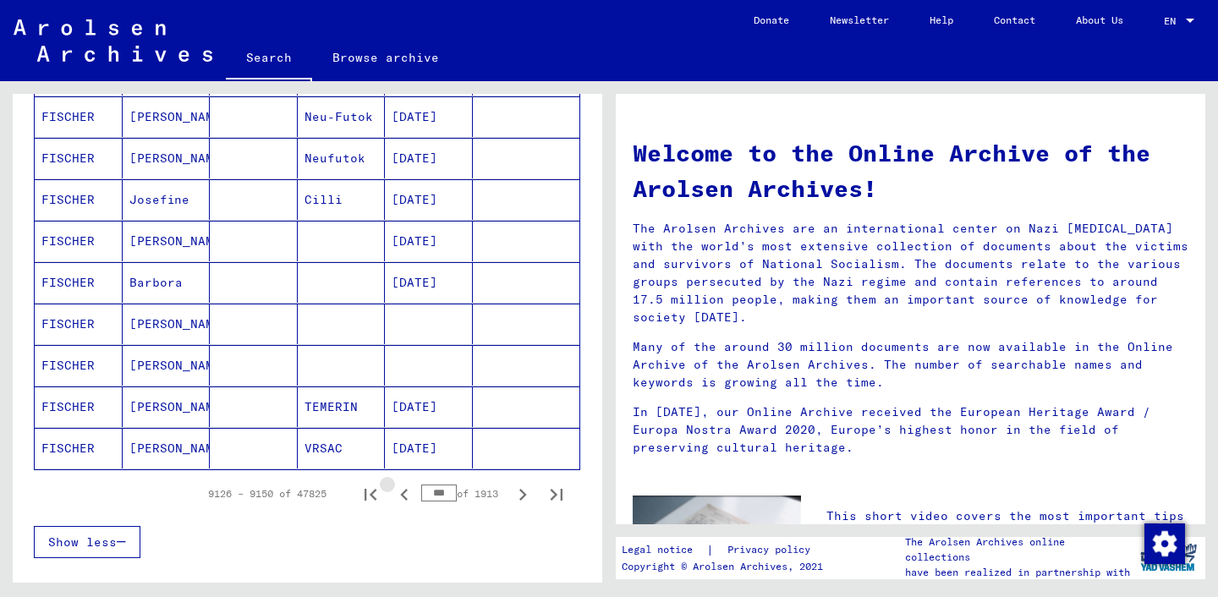
click at [405, 497] on icon "Previous page" at bounding box center [404, 495] width 24 height 24
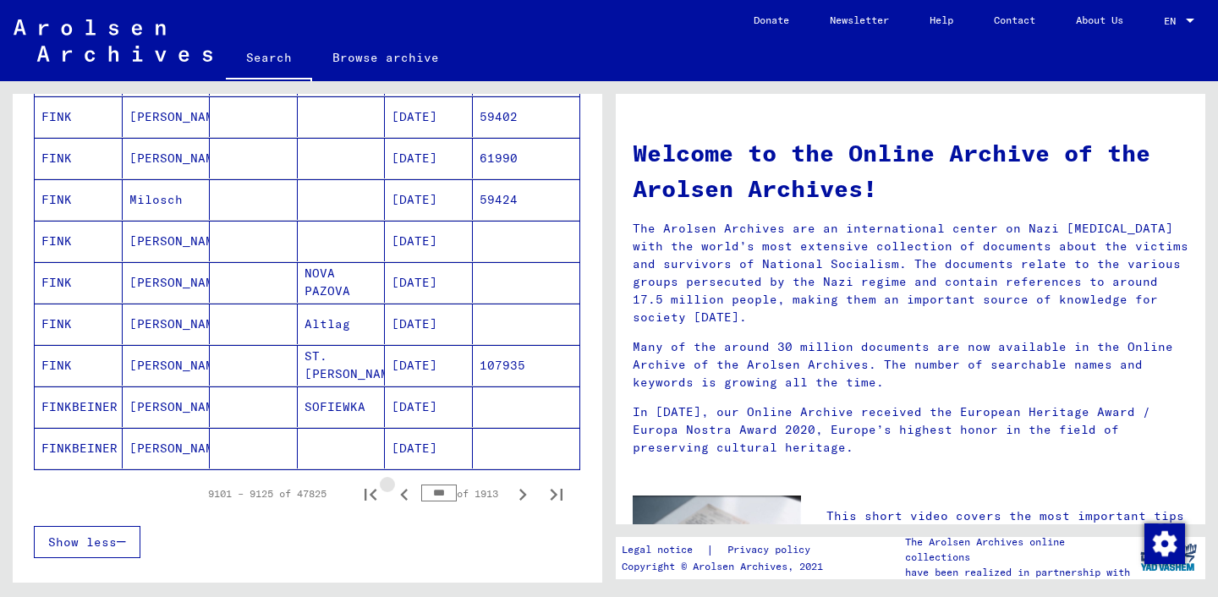
click at [405, 497] on icon "Previous page" at bounding box center [404, 495] width 24 height 24
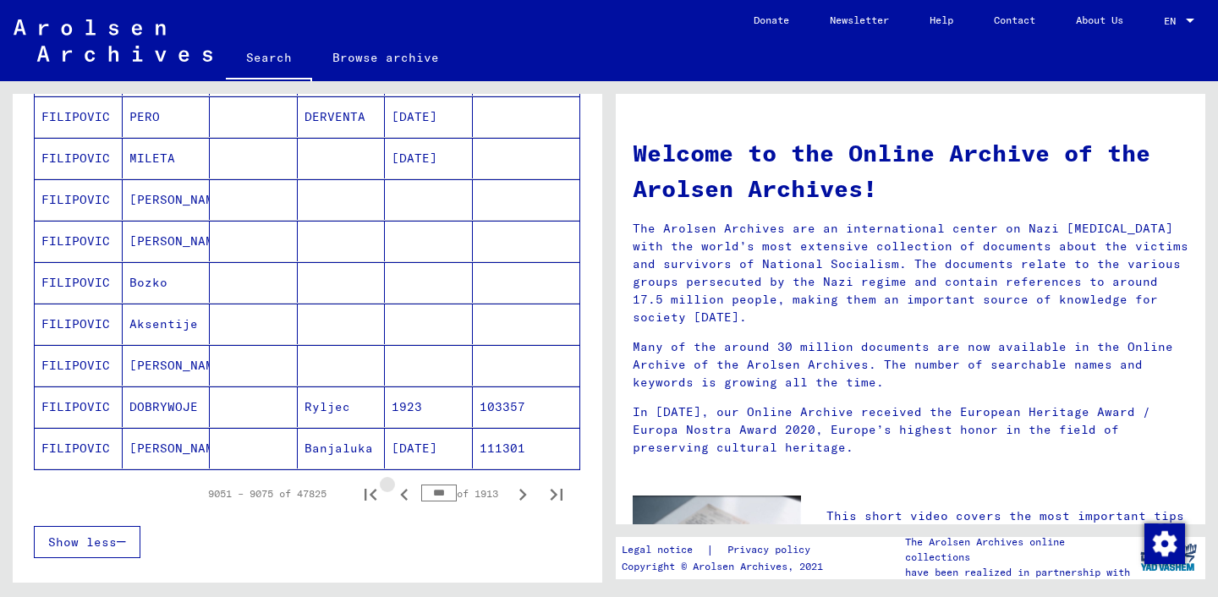
click at [405, 497] on icon "Previous page" at bounding box center [404, 495] width 24 height 24
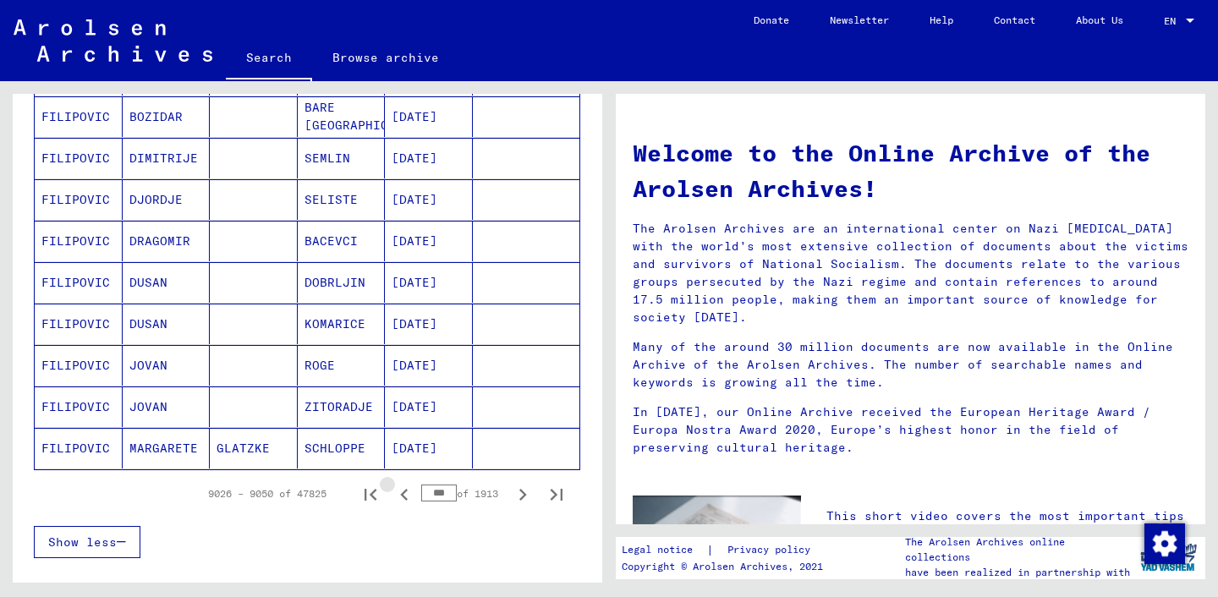
click at [405, 497] on icon "Previous page" at bounding box center [404, 495] width 24 height 24
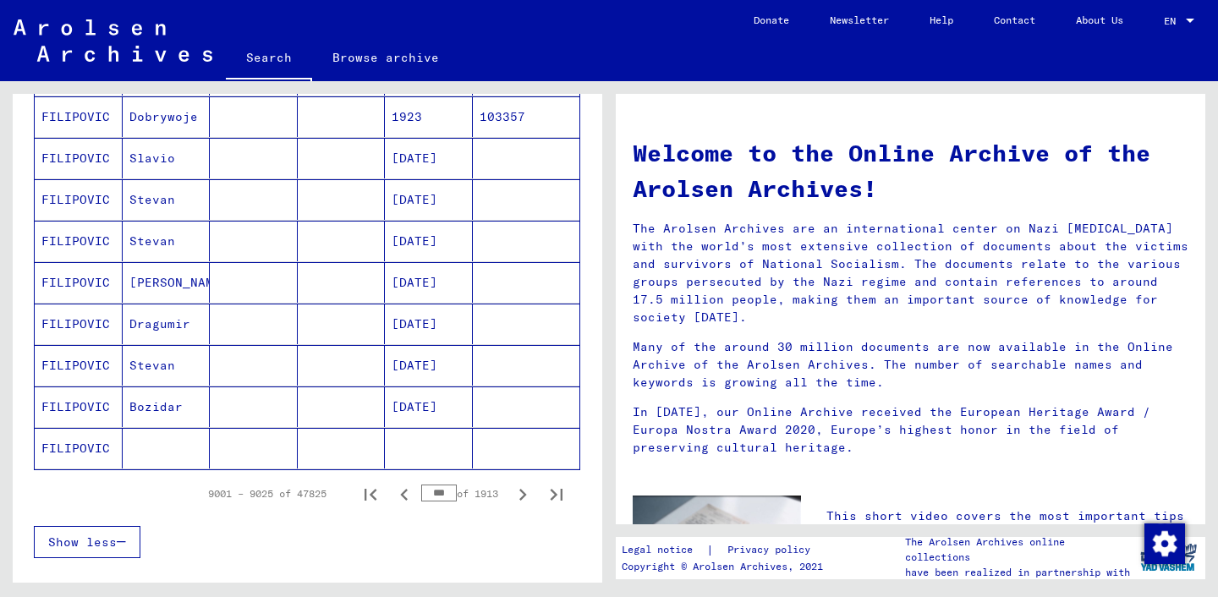
click at [403, 495] on icon "Previous page" at bounding box center [404, 495] width 24 height 24
click at [403, 495] on icon "Previous page" at bounding box center [404, 498] width 8 height 12
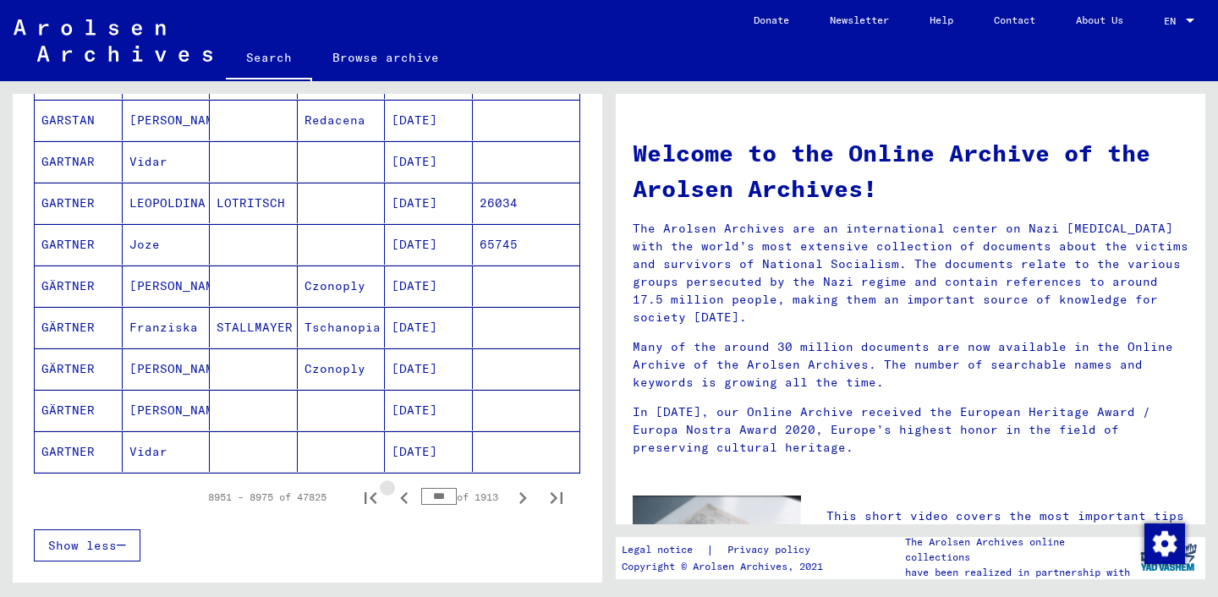
click at [403, 495] on icon "Previous page" at bounding box center [404, 498] width 8 height 12
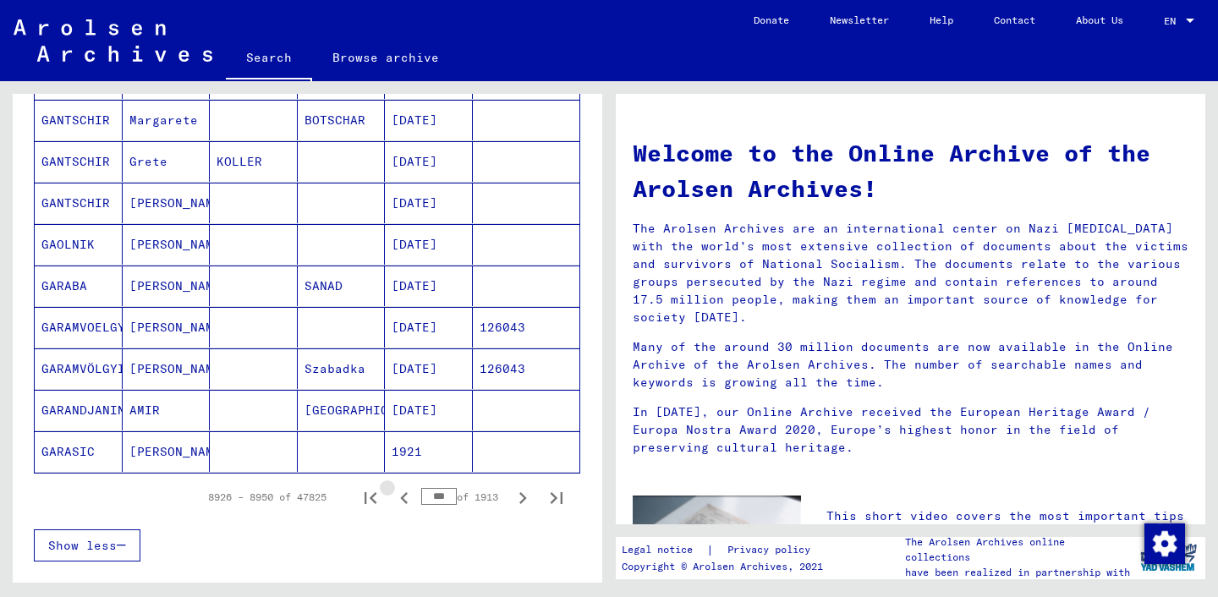
click at [403, 495] on icon "Previous page" at bounding box center [404, 498] width 8 height 12
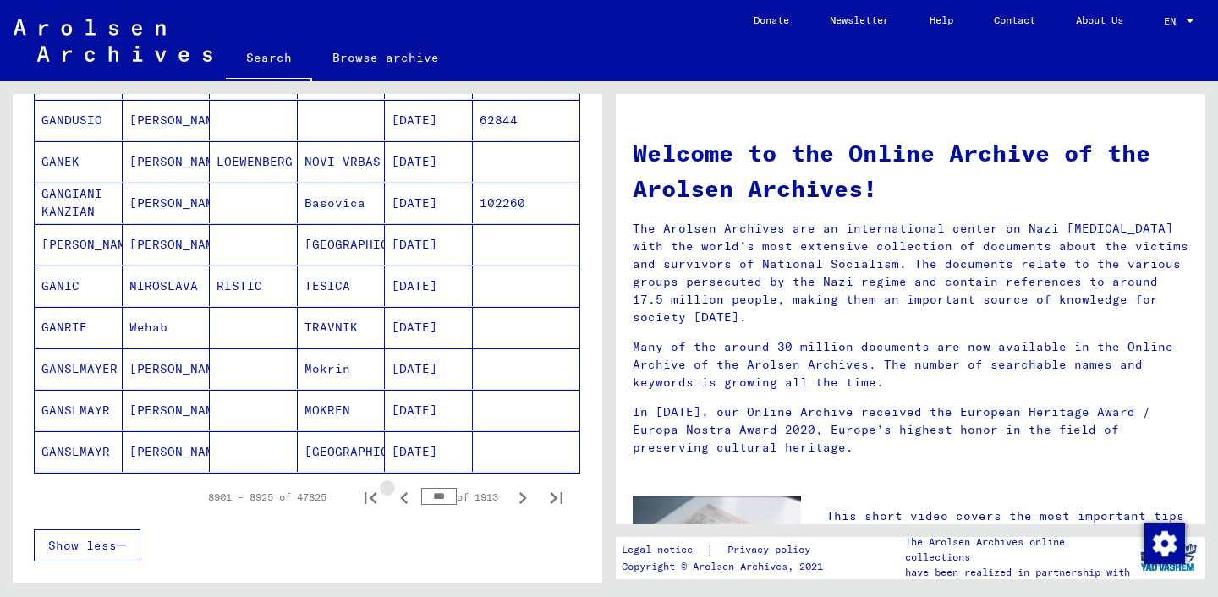
click at [403, 495] on icon "Previous page" at bounding box center [404, 498] width 8 height 12
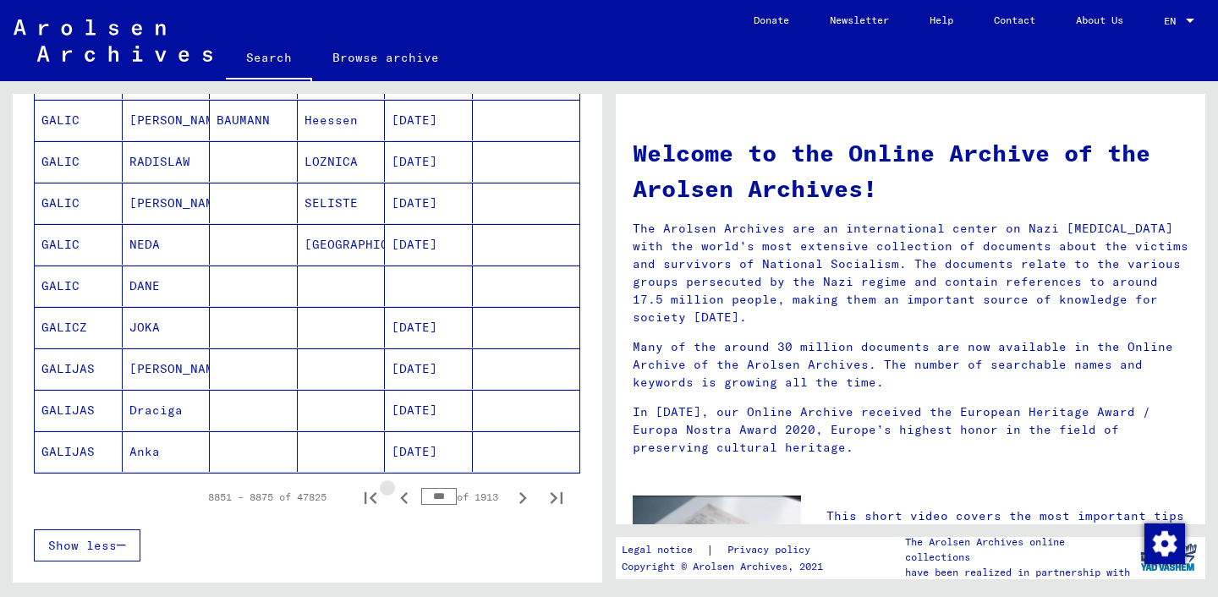
click at [403, 495] on icon "Previous page" at bounding box center [404, 498] width 8 height 12
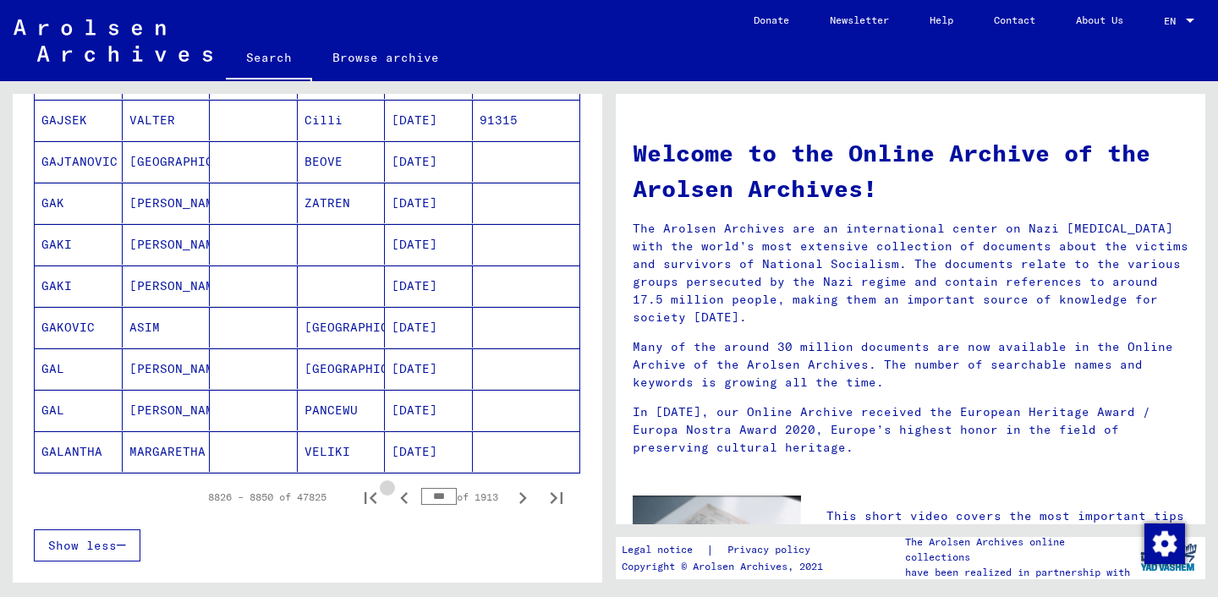
click at [403, 495] on icon "Previous page" at bounding box center [404, 498] width 8 height 12
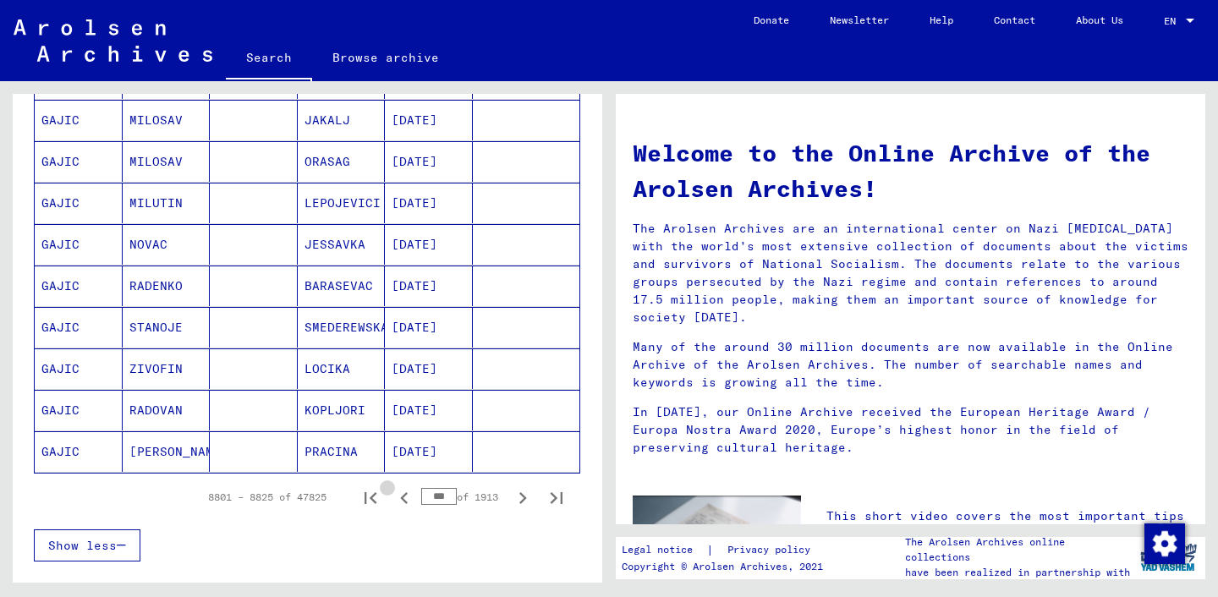
click at [403, 495] on icon "Previous page" at bounding box center [404, 498] width 8 height 12
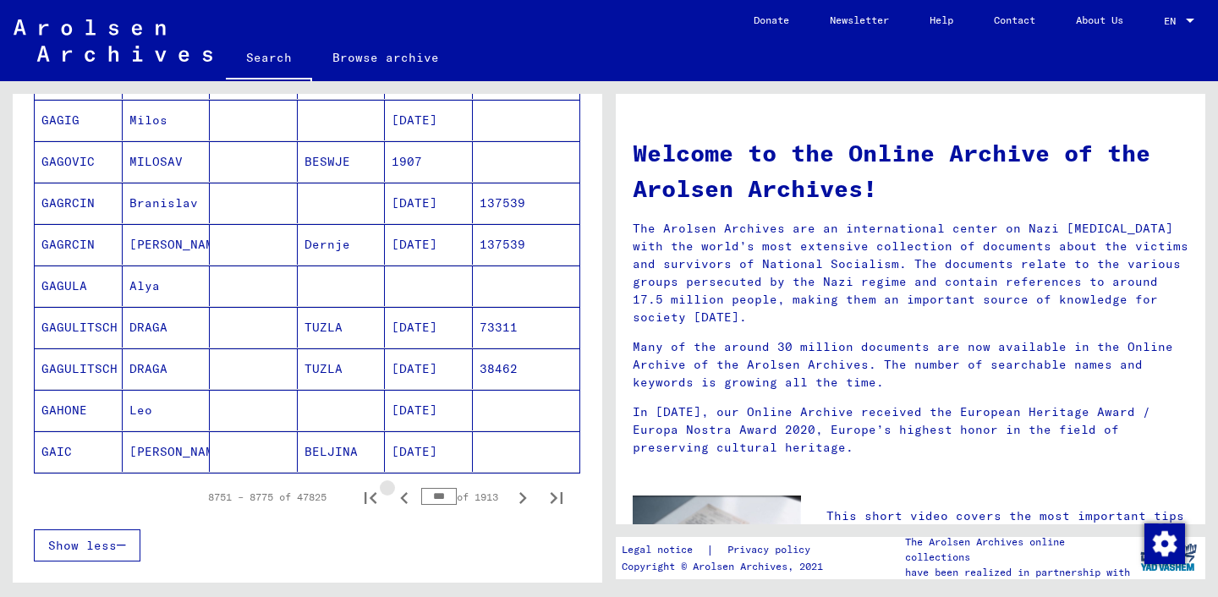
click at [403, 495] on icon "Previous page" at bounding box center [404, 498] width 8 height 12
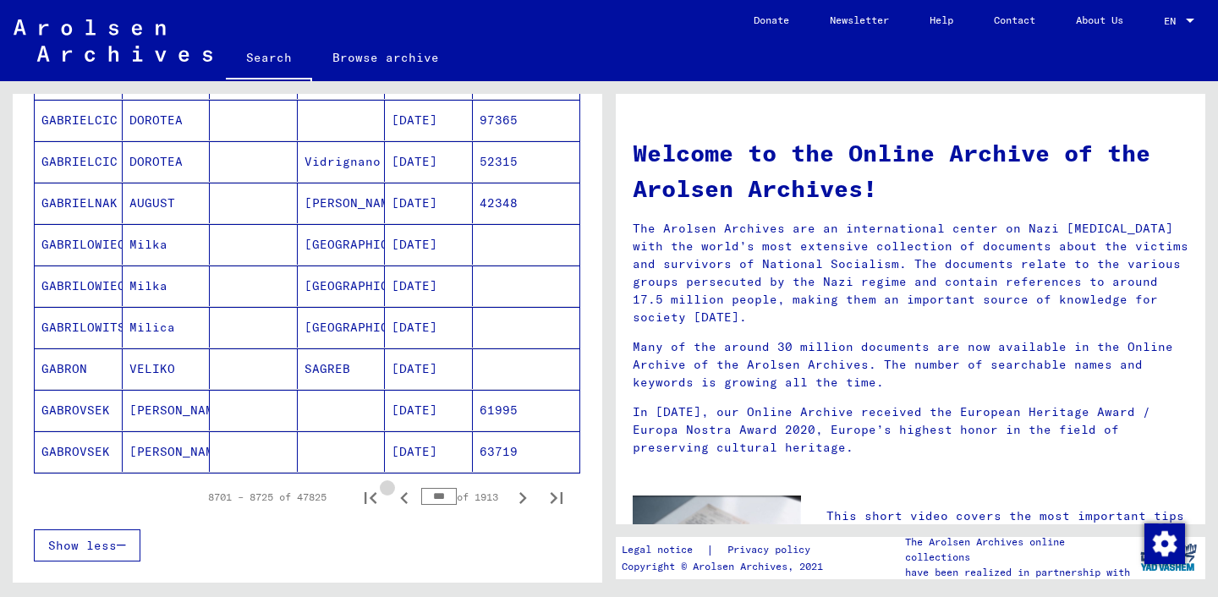
click at [403, 495] on icon "Previous page" at bounding box center [404, 498] width 8 height 12
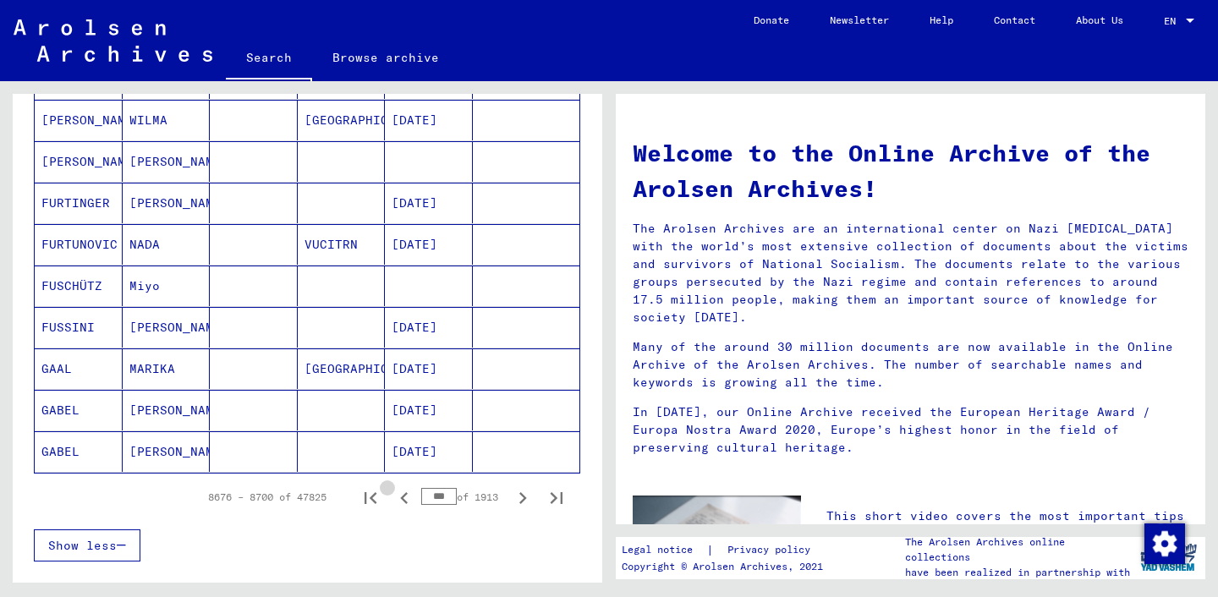
click at [403, 495] on icon "Previous page" at bounding box center [404, 498] width 8 height 12
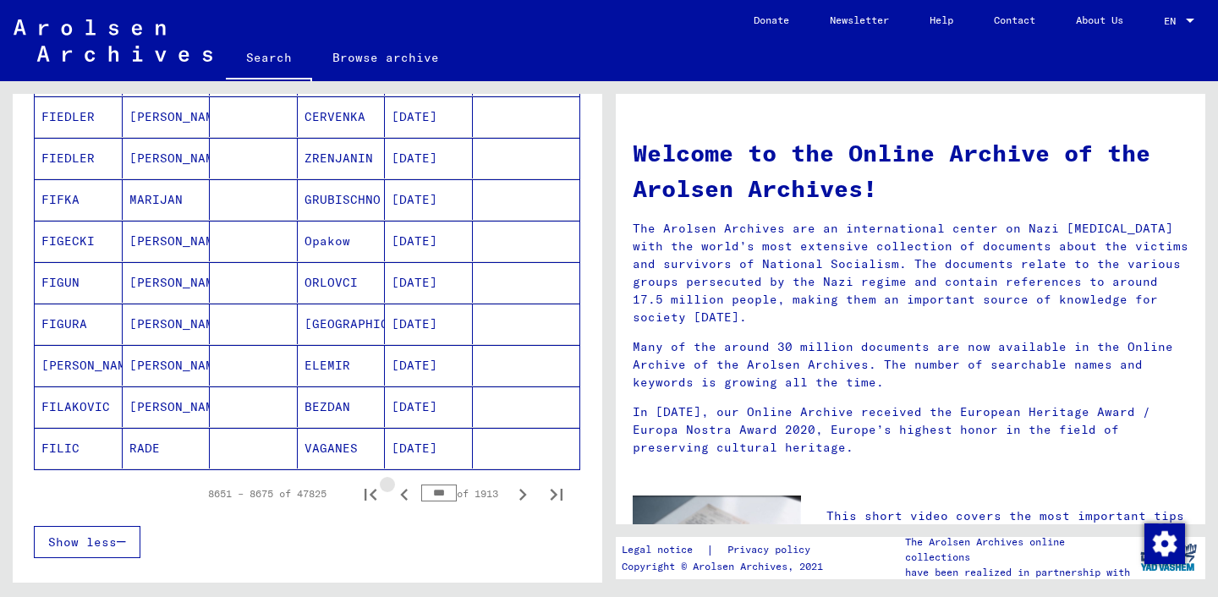
click at [403, 495] on icon "Previous page" at bounding box center [404, 495] width 24 height 24
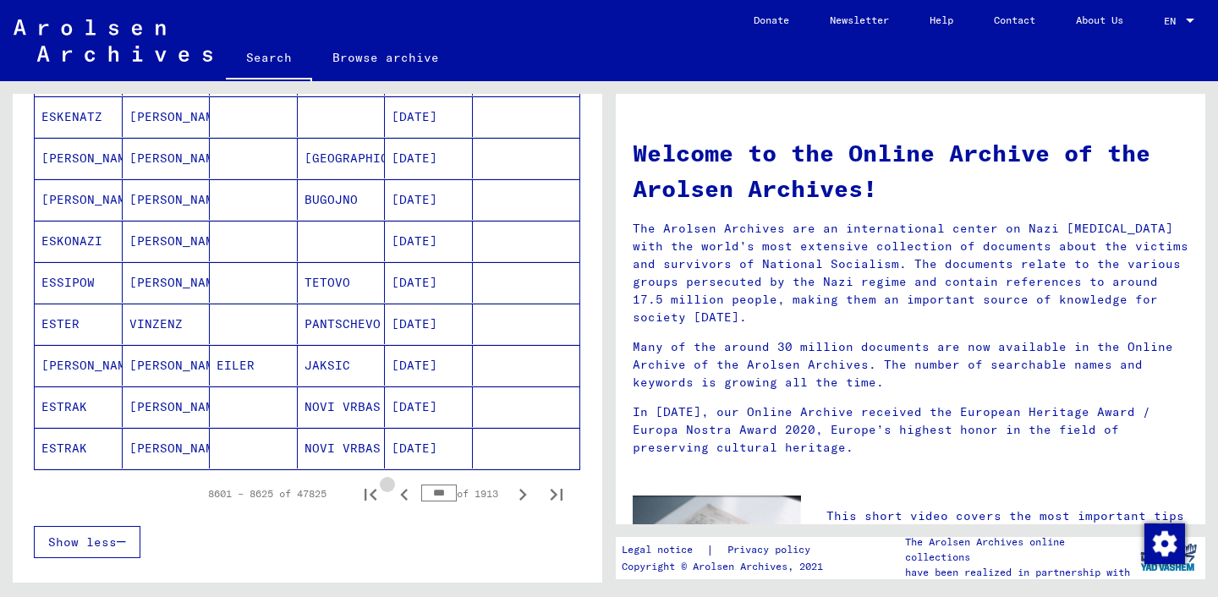
click at [403, 495] on icon "Previous page" at bounding box center [404, 495] width 24 height 24
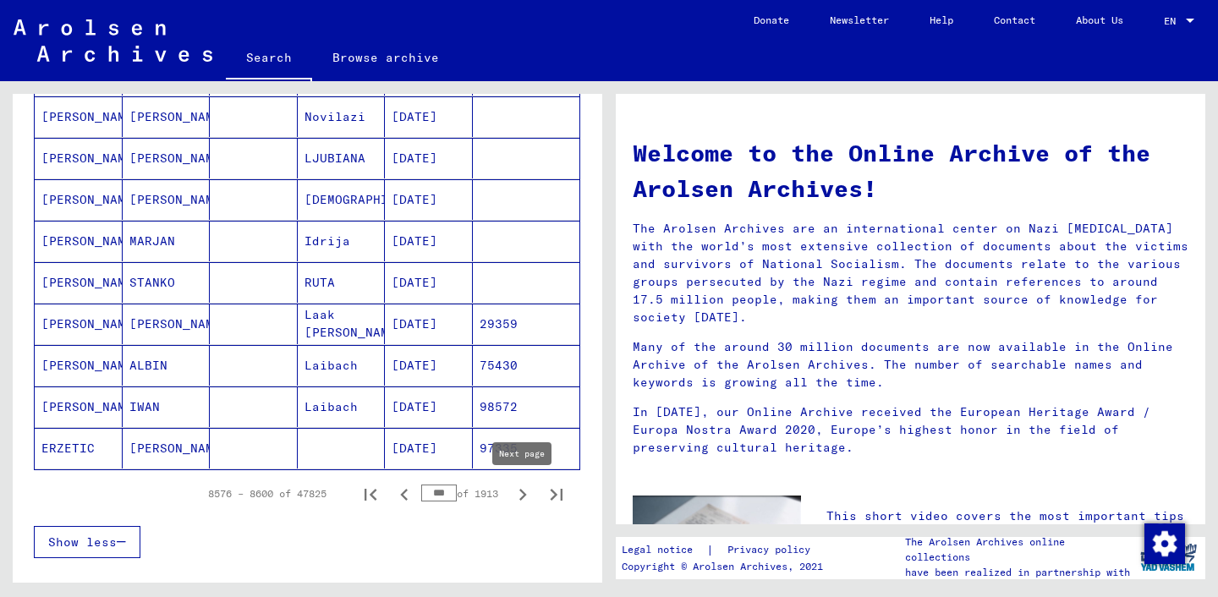
click at [522, 494] on icon "Next page" at bounding box center [523, 495] width 24 height 24
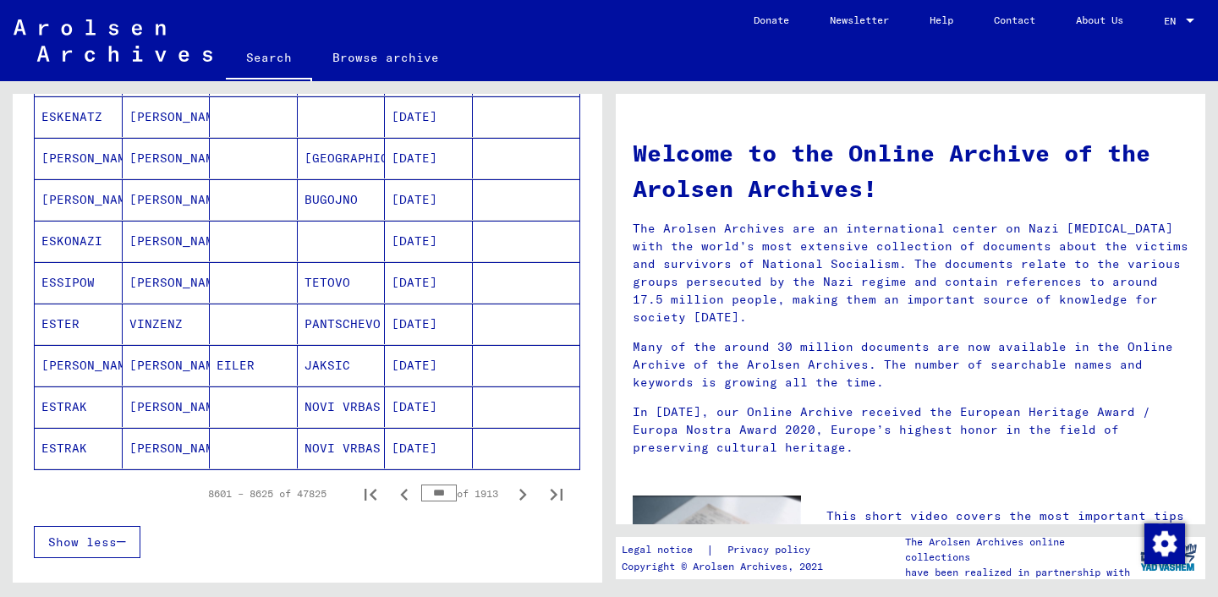
click at [521, 493] on icon "Next page" at bounding box center [523, 495] width 24 height 24
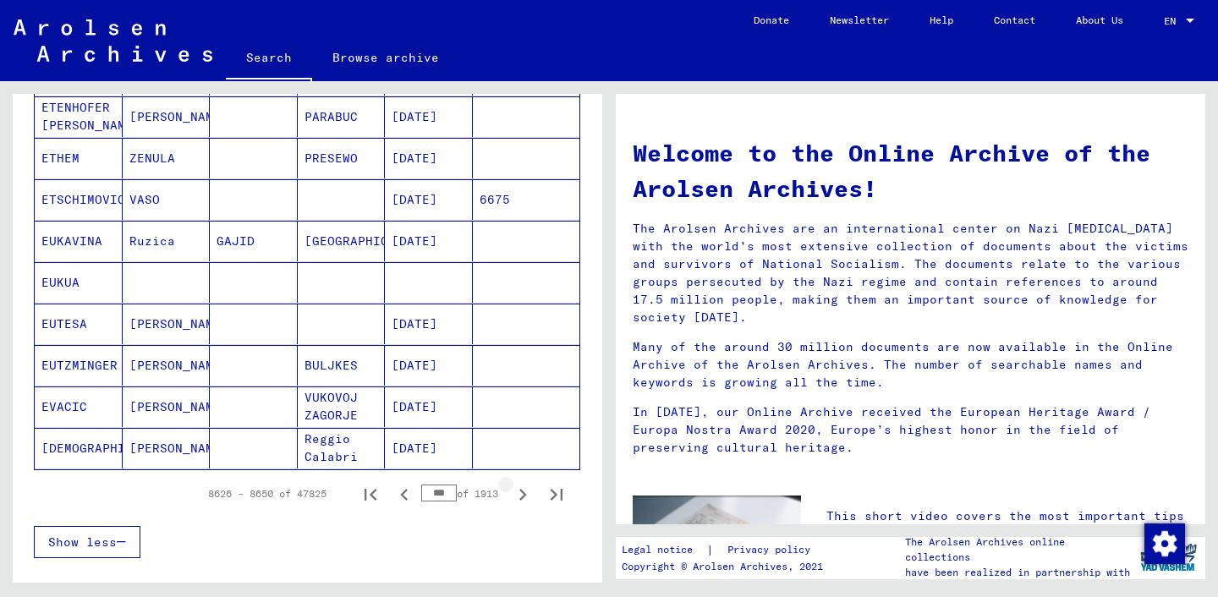
click at [521, 493] on icon "Next page" at bounding box center [523, 495] width 24 height 24
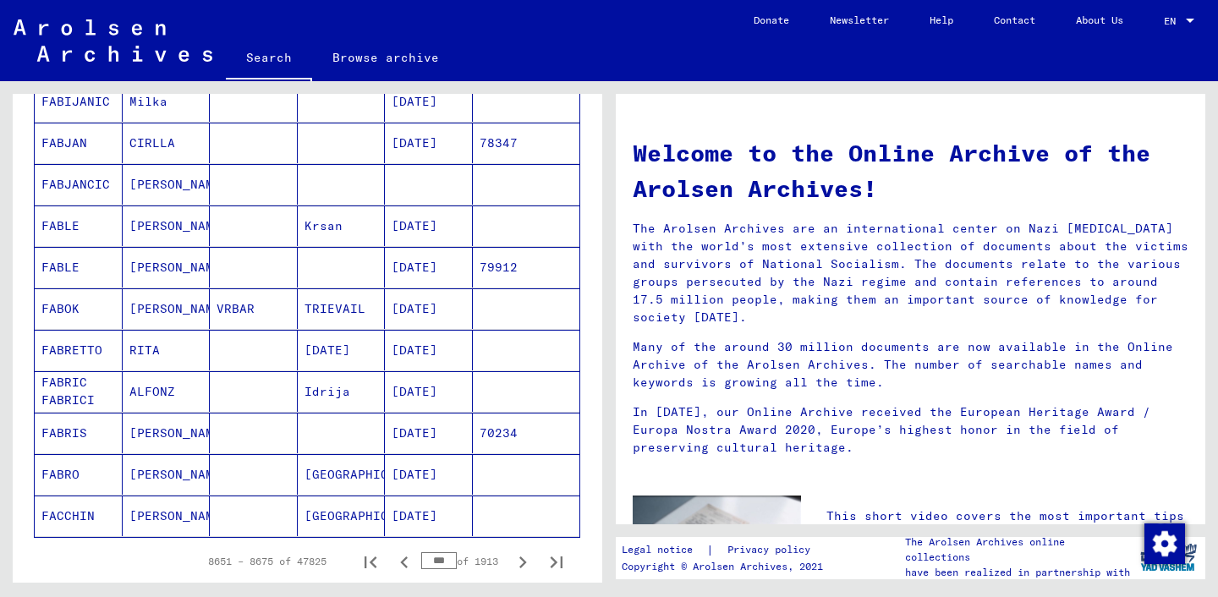
scroll to position [953, 0]
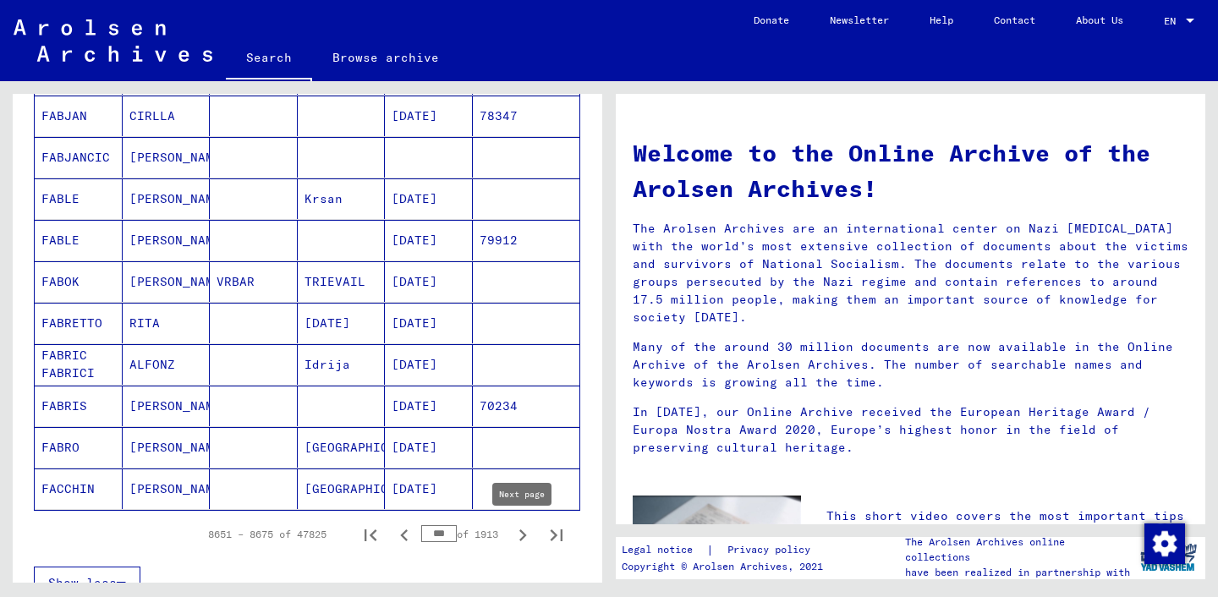
click at [523, 535] on icon "Next page" at bounding box center [523, 535] width 24 height 24
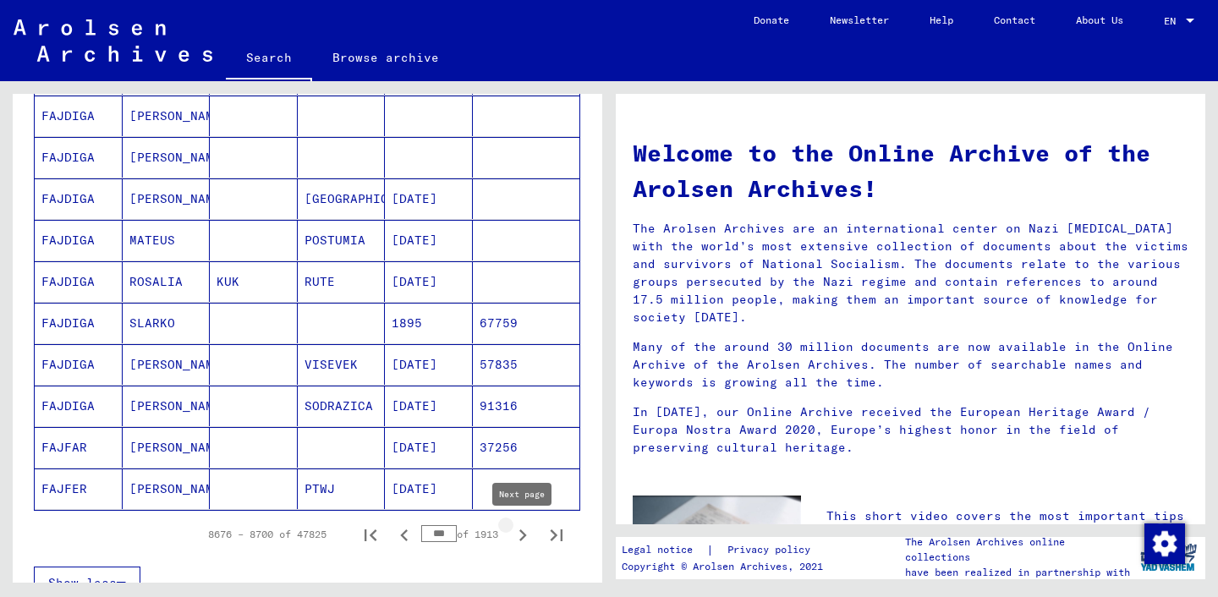
click at [520, 535] on icon "Next page" at bounding box center [523, 535] width 24 height 24
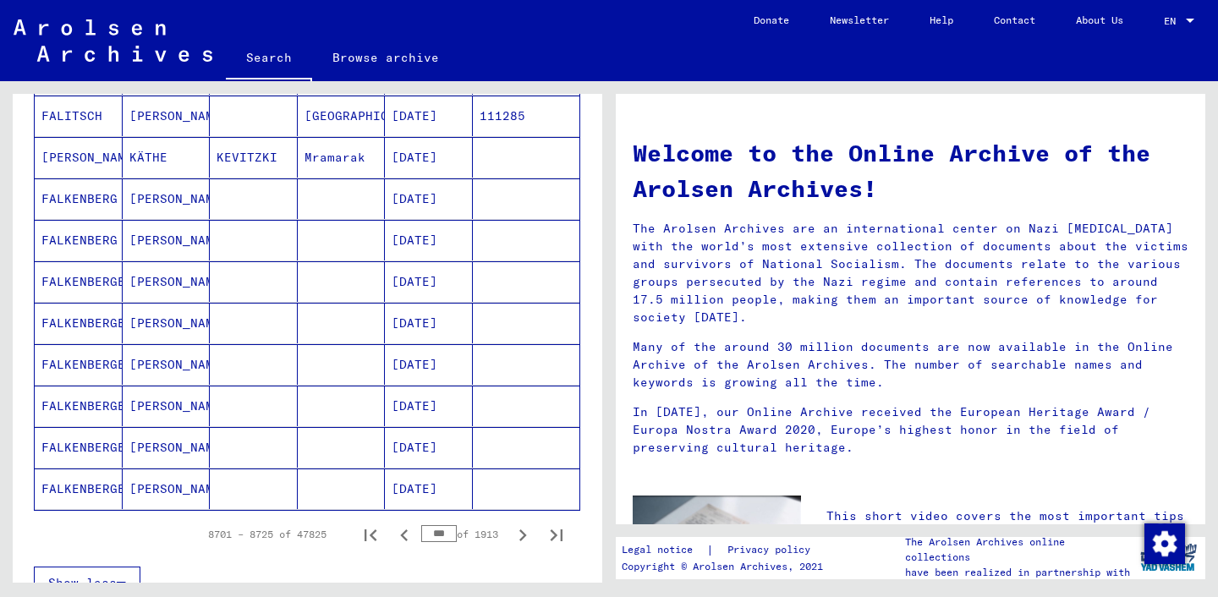
click at [520, 535] on icon "Next page" at bounding box center [523, 535] width 24 height 24
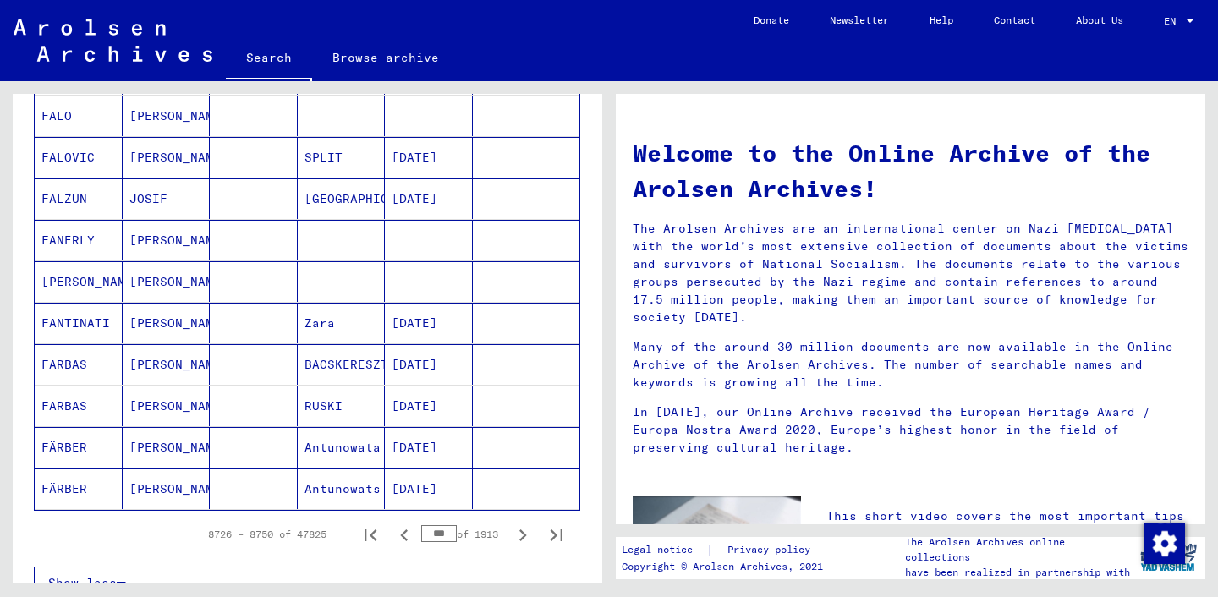
click at [519, 535] on icon "Next page" at bounding box center [523, 535] width 24 height 24
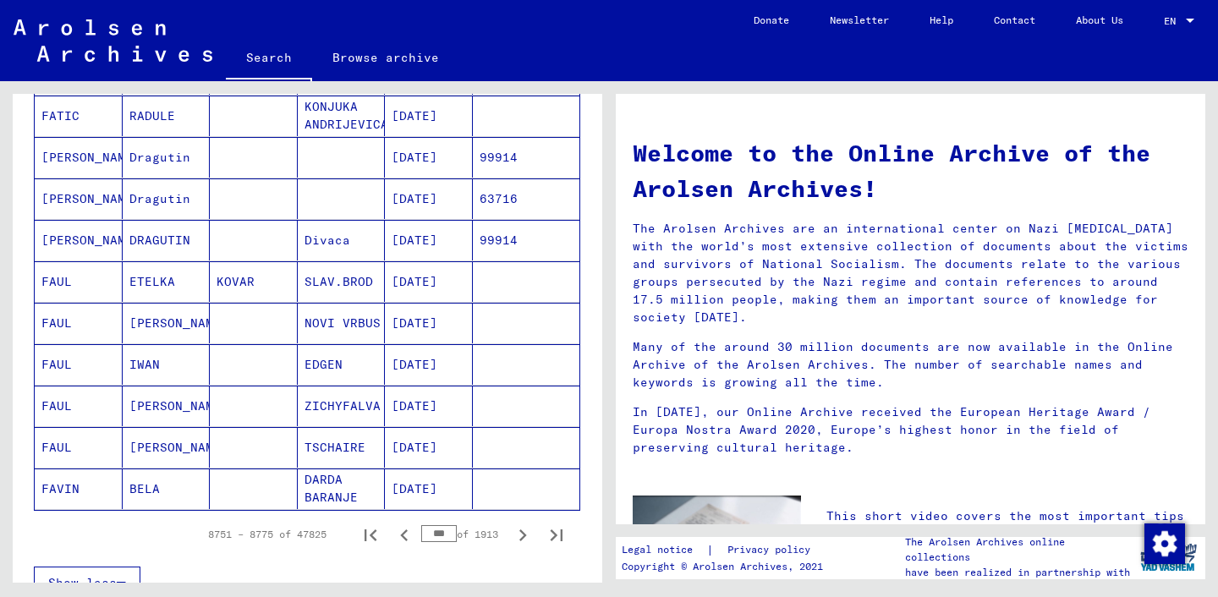
click at [519, 535] on icon "Next page" at bounding box center [523, 535] width 24 height 24
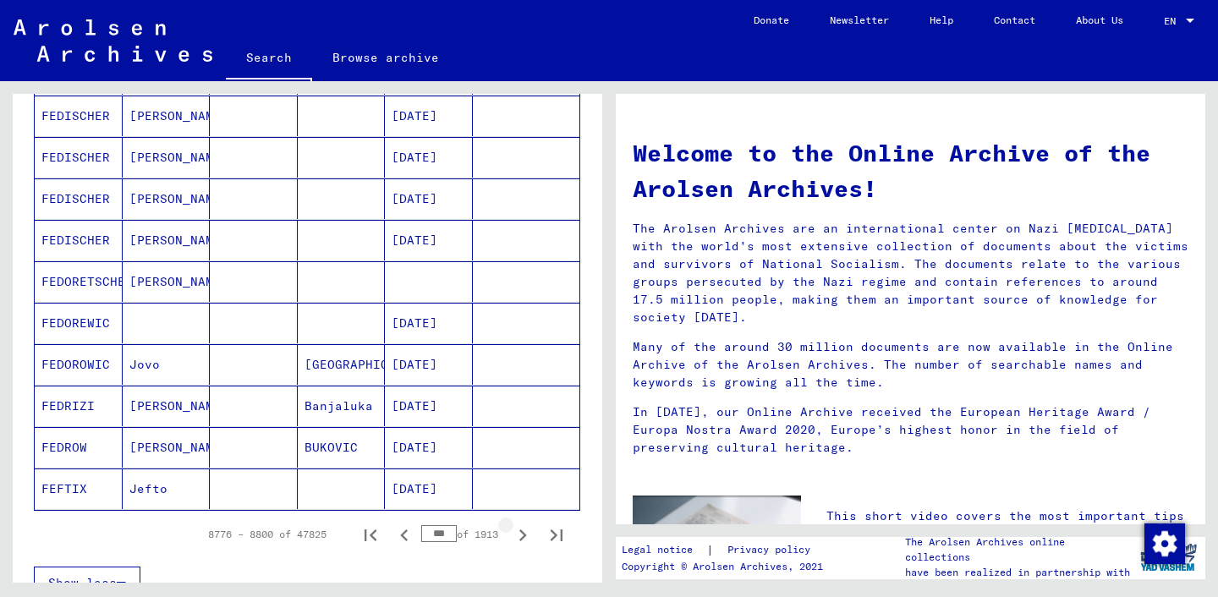
click at [519, 530] on icon "Next page" at bounding box center [523, 535] width 24 height 24
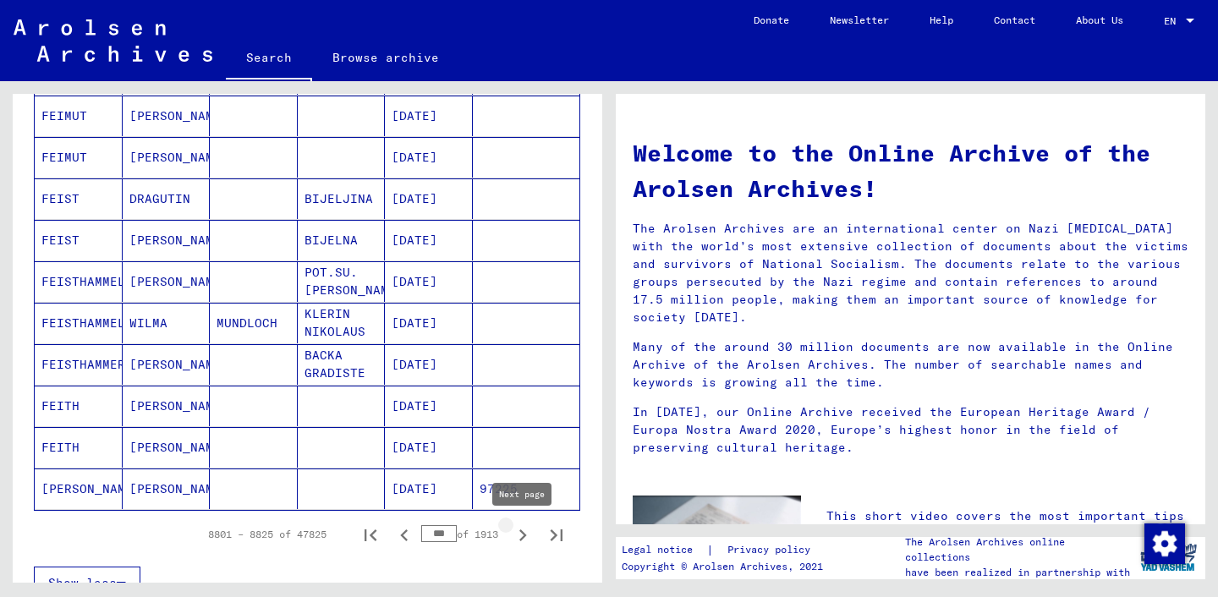
click at [518, 534] on icon "Next page" at bounding box center [523, 535] width 24 height 24
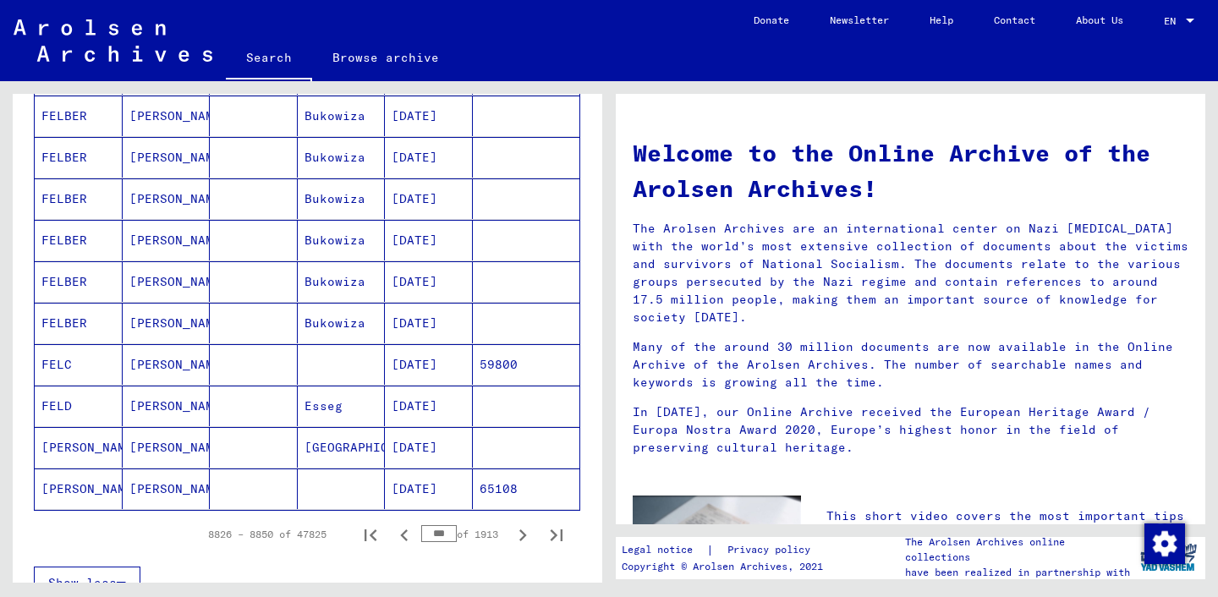
click at [518, 534] on icon "Next page" at bounding box center [523, 535] width 24 height 24
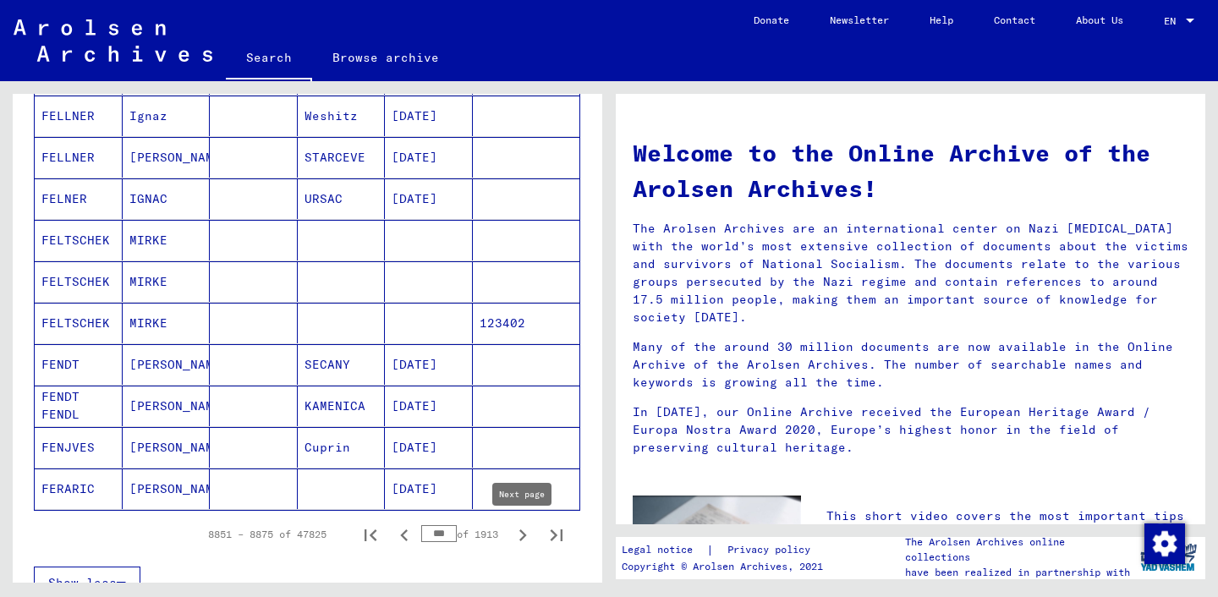
click at [520, 530] on icon "Next page" at bounding box center [523, 535] width 24 height 24
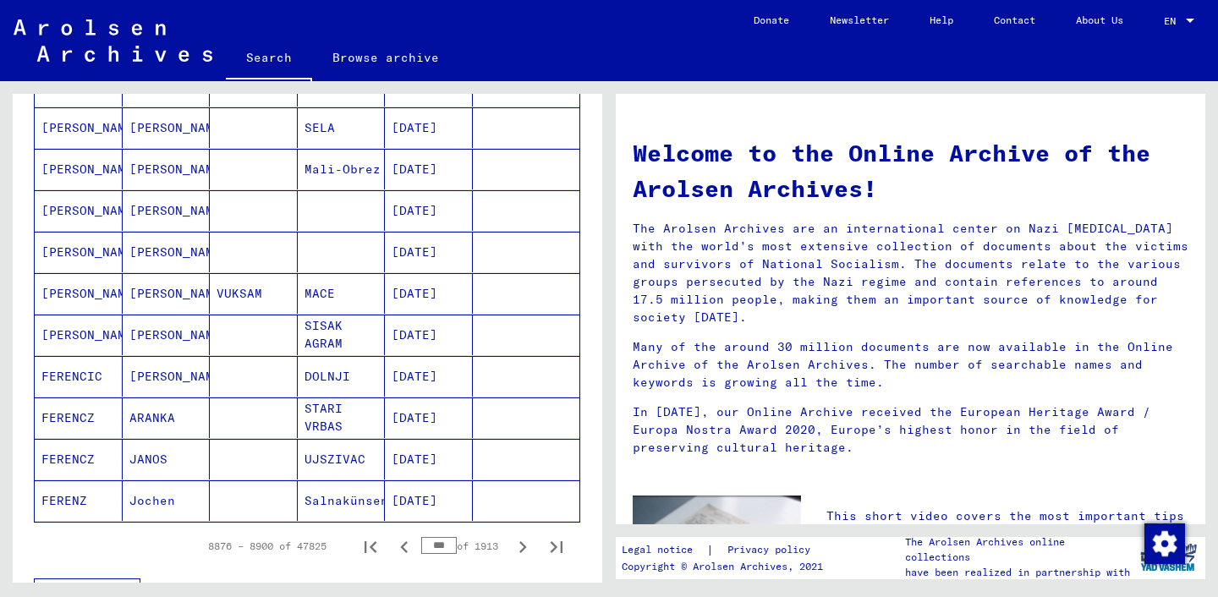
scroll to position [984, 0]
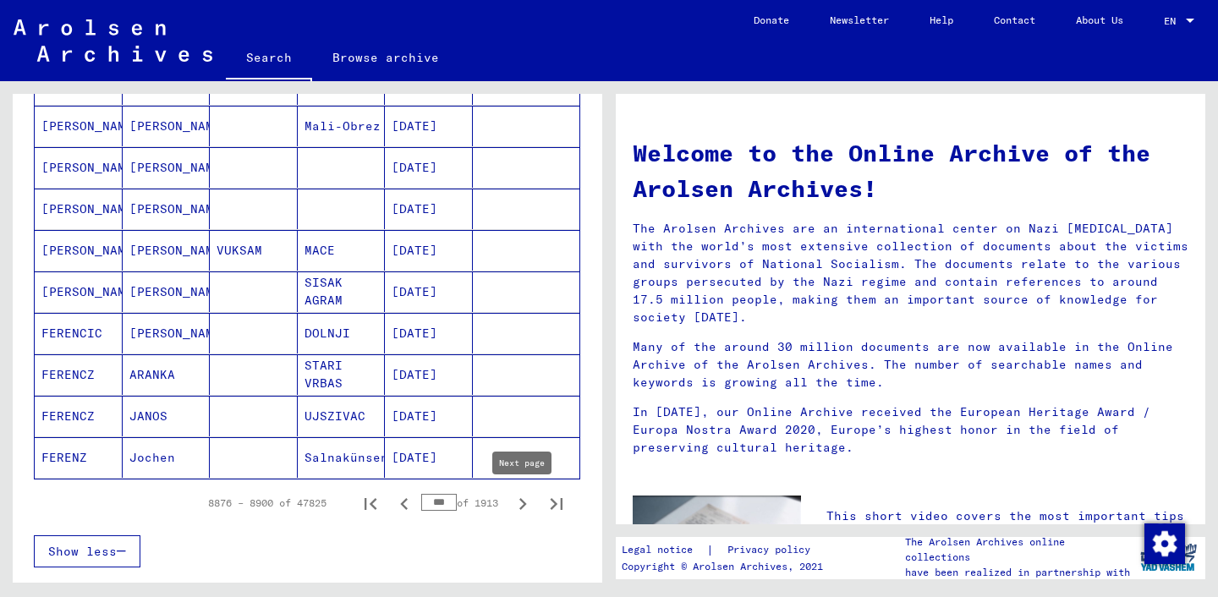
click at [520, 503] on icon "Next page" at bounding box center [523, 504] width 24 height 24
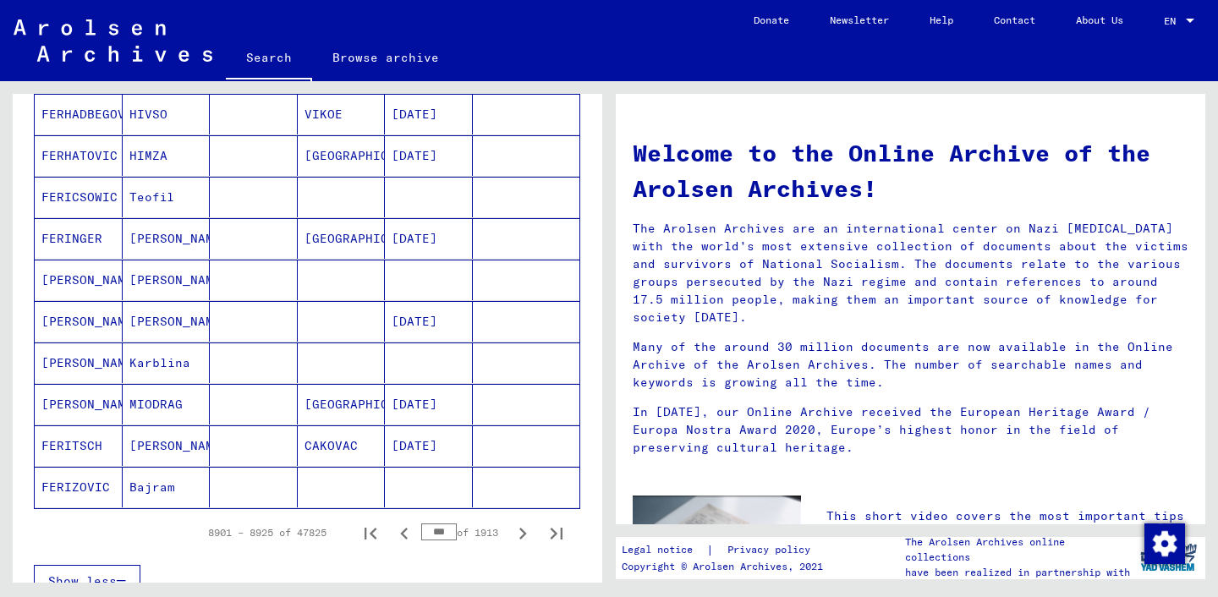
scroll to position [963, 0]
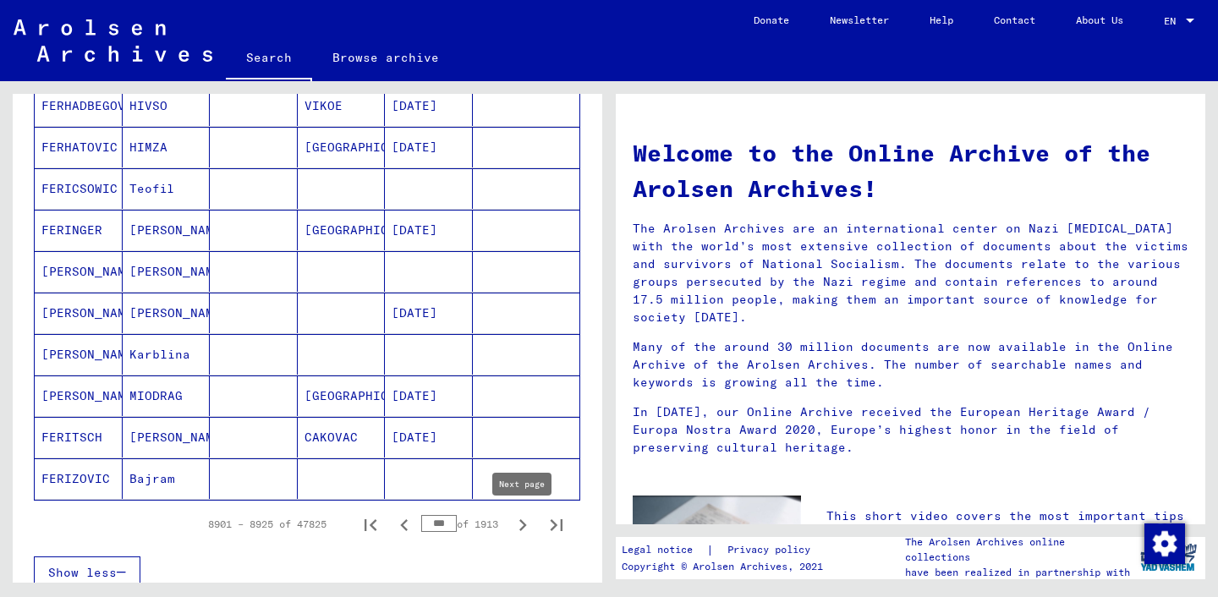
click at [526, 525] on icon "Next page" at bounding box center [523, 525] width 8 height 12
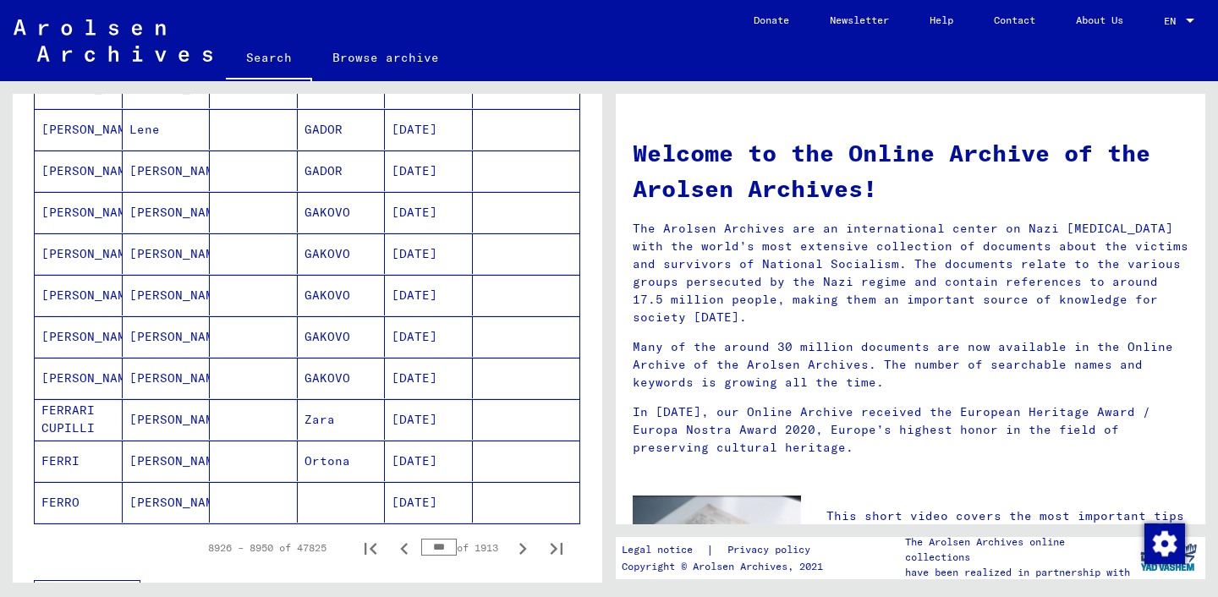
scroll to position [979, 0]
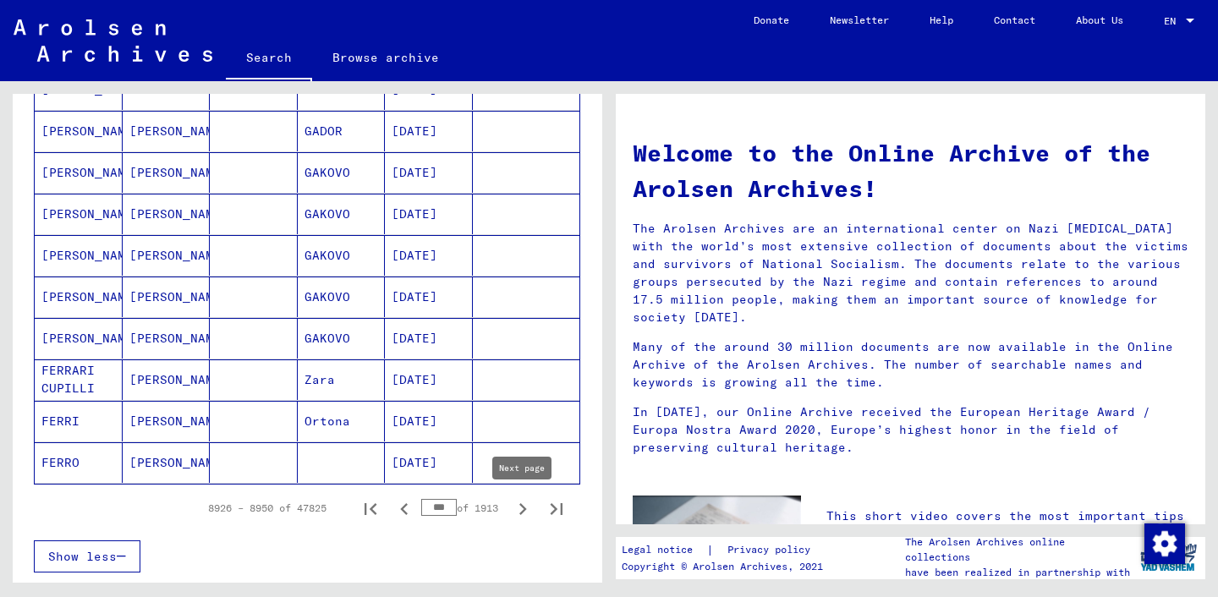
click at [516, 511] on icon "Next page" at bounding box center [523, 509] width 24 height 24
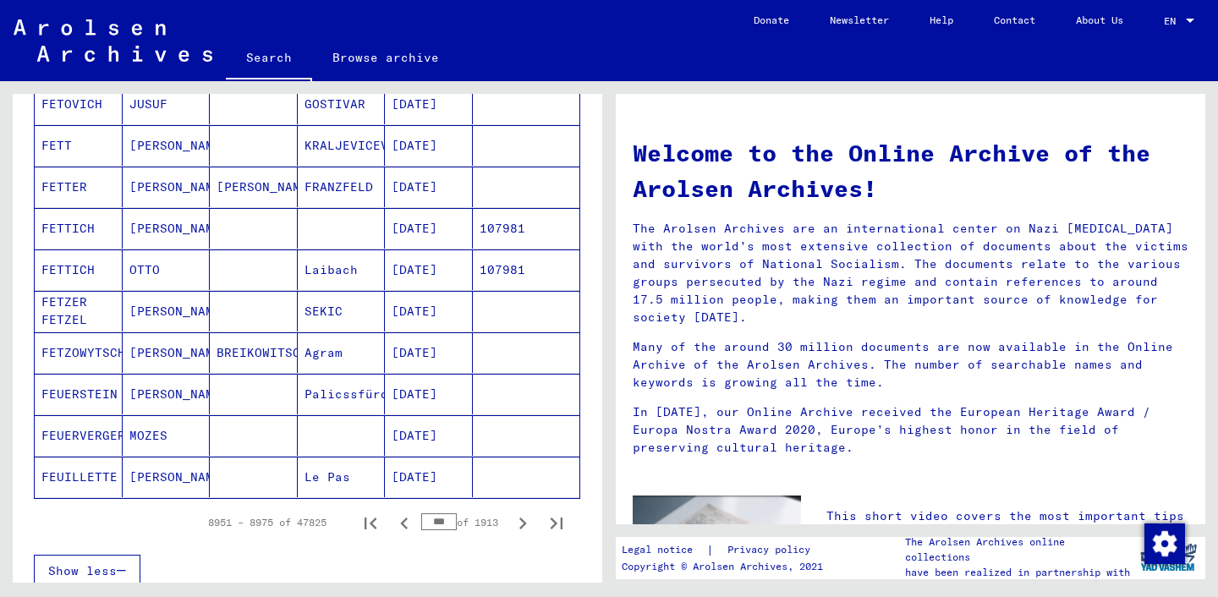
scroll to position [966, 0]
click at [518, 523] on icon "Next page" at bounding box center [523, 523] width 24 height 24
type input "***"
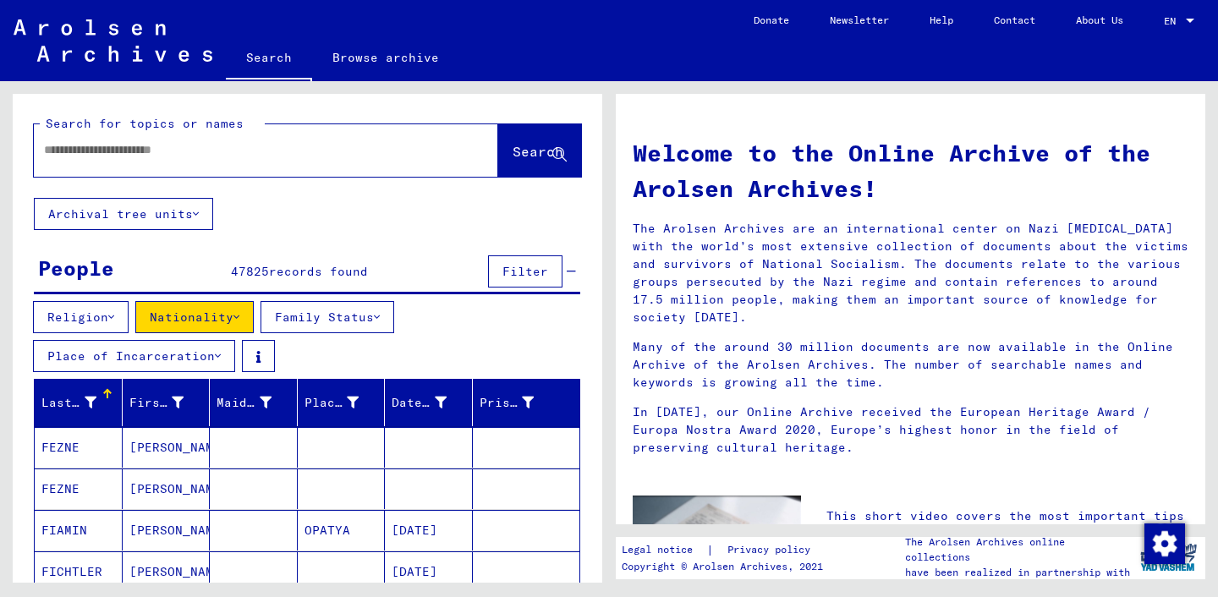
scroll to position [0, 0]
